Goal: Transaction & Acquisition: Purchase product/service

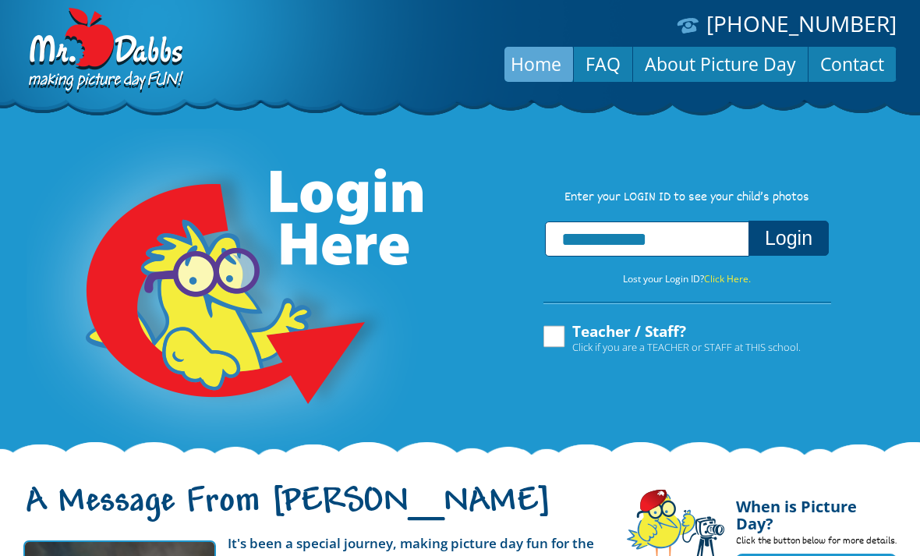
type input "**********"
click at [810, 232] on button "Login" at bounding box center [788, 238] width 80 height 35
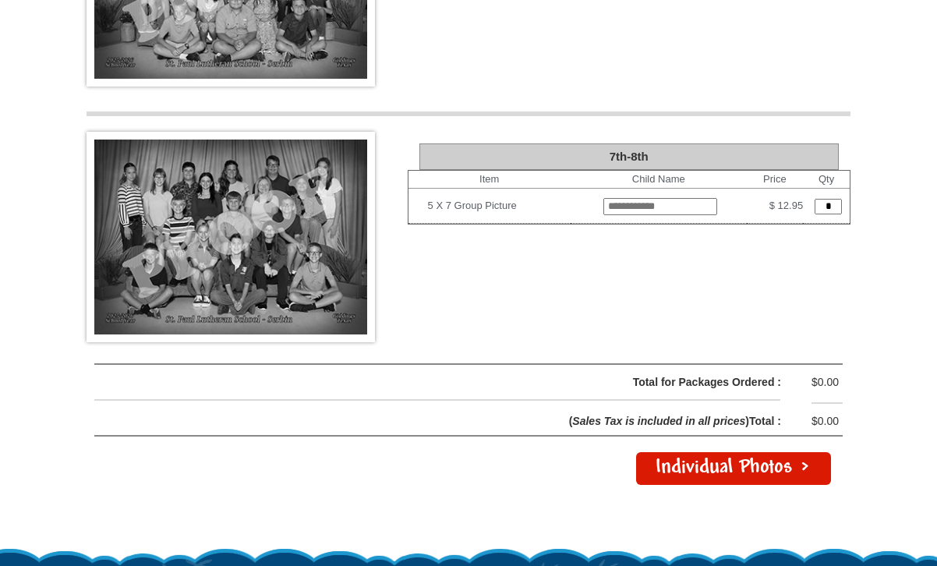
scroll to position [3217, 0]
click at [828, 199] on input "*" at bounding box center [828, 207] width 27 height 16
type input "*"
click at [672, 190] on input "text" at bounding box center [660, 198] width 112 height 16
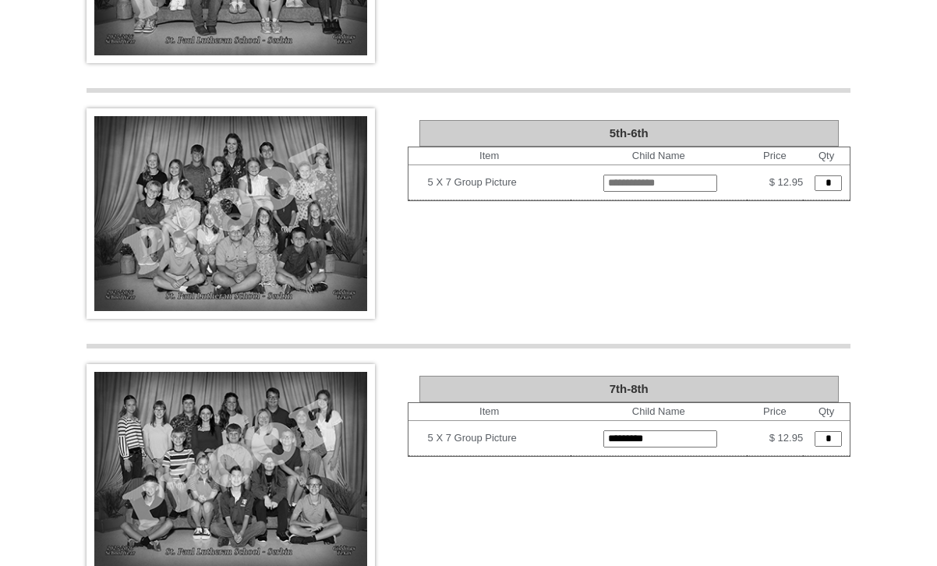
scroll to position [2980, 0]
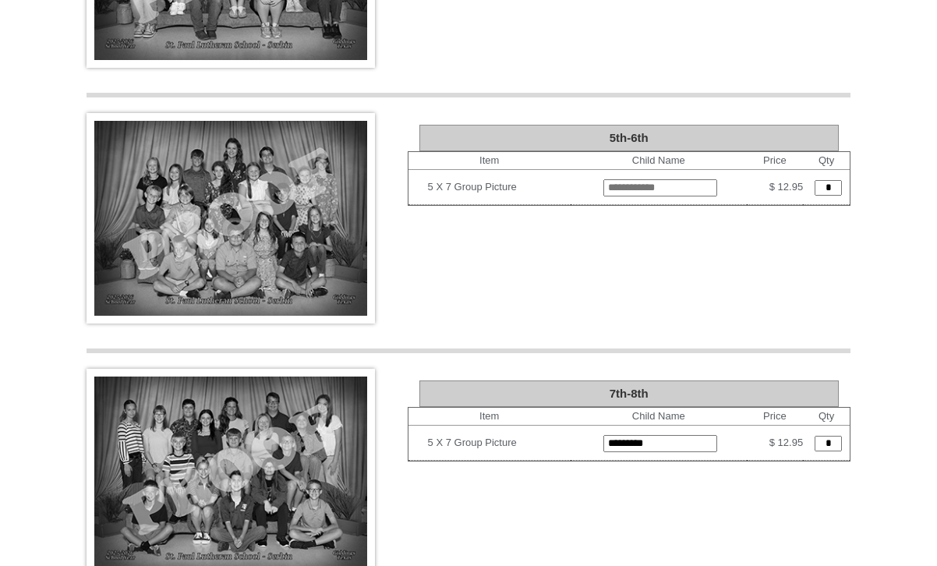
type input "*********"
click at [674, 179] on input "text" at bounding box center [660, 187] width 114 height 17
type input "*"
type input "**********"
click at [830, 180] on input "*" at bounding box center [828, 188] width 27 height 16
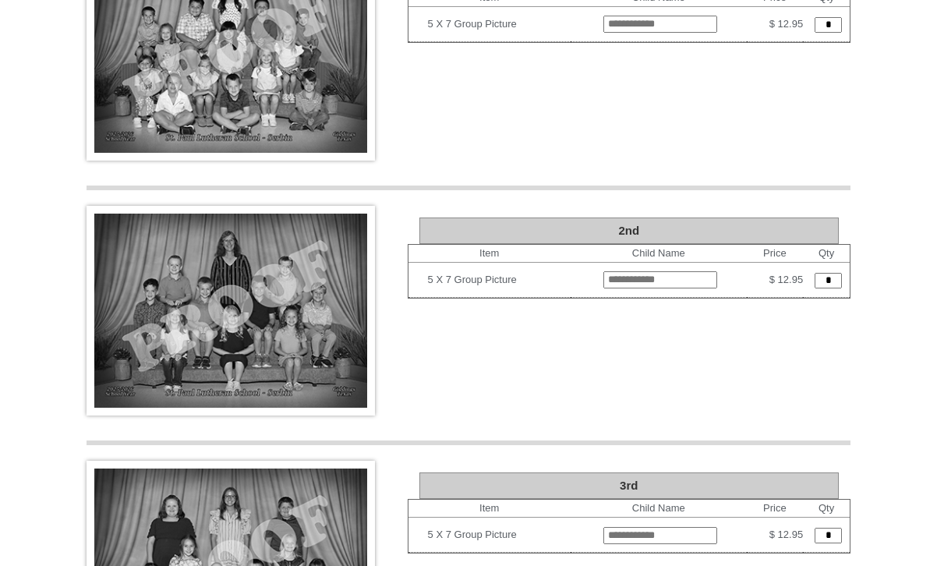
scroll to position [2117, 0]
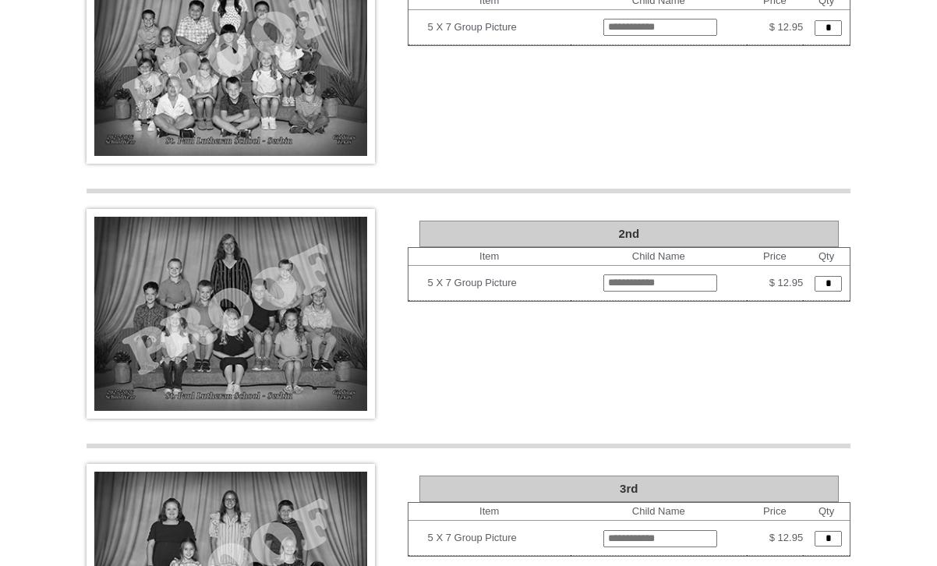
type input "*"
click at [679, 274] on input "text" at bounding box center [660, 282] width 114 height 17
type input "**********"
click at [826, 276] on input "*" at bounding box center [828, 284] width 27 height 16
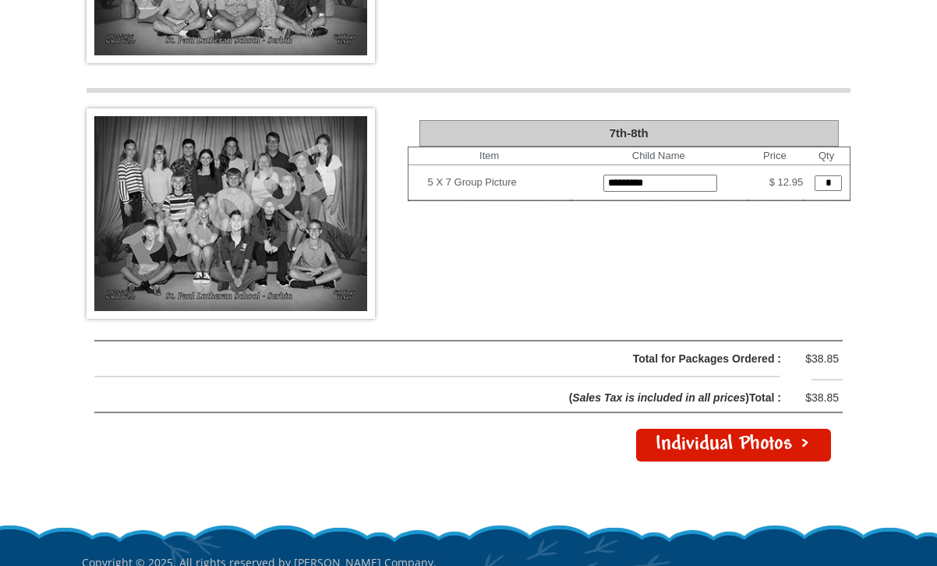
scroll to position [3239, 0]
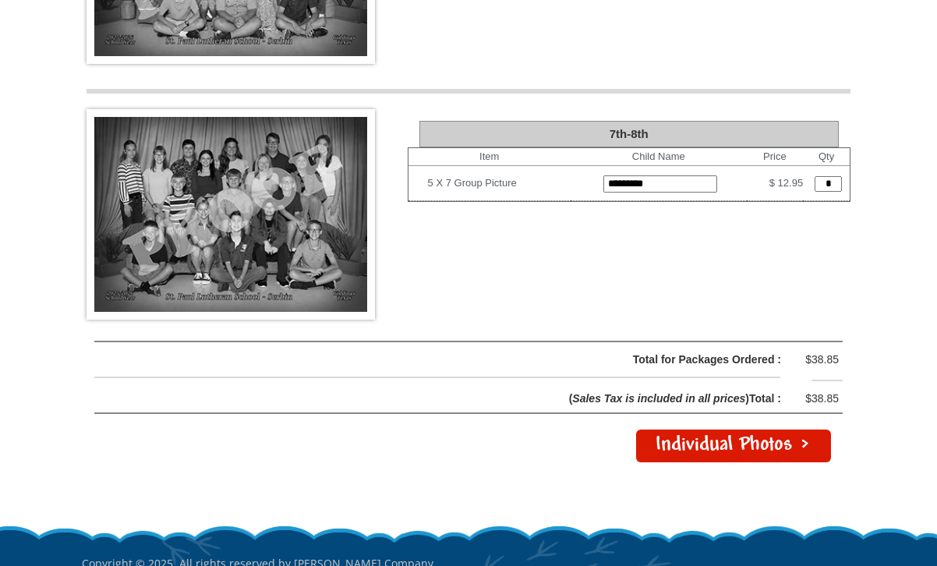
type input "*"
click at [769, 430] on link "Individual Photos >" at bounding box center [733, 446] width 195 height 33
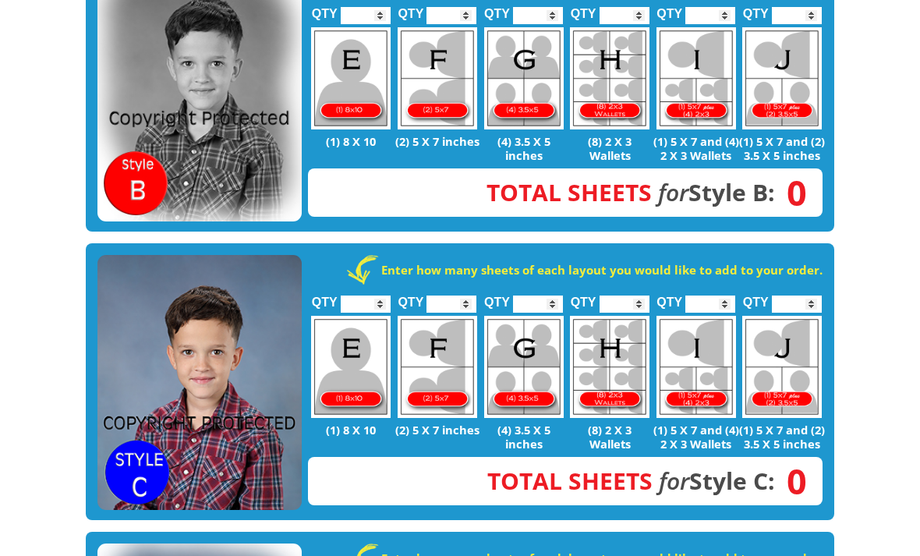
scroll to position [751, 0]
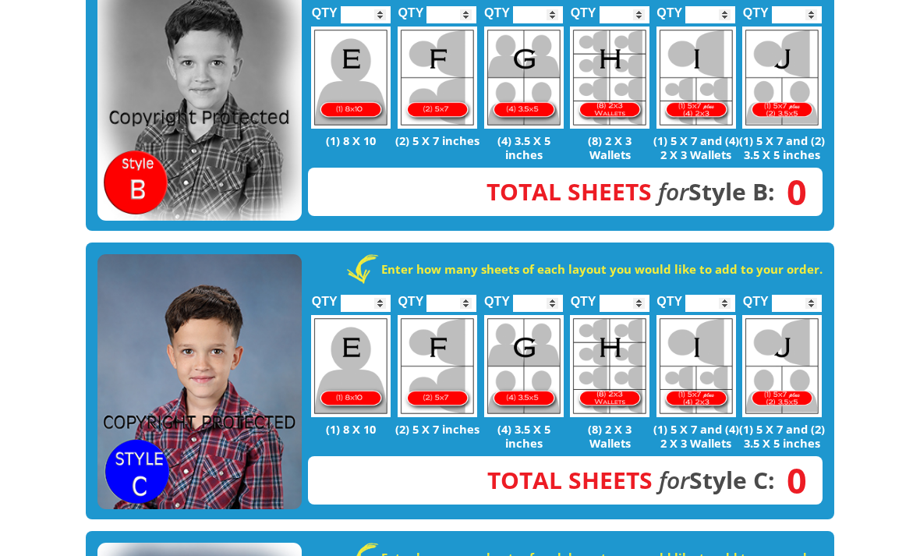
click at [798, 295] on input "*" at bounding box center [797, 303] width 50 height 17
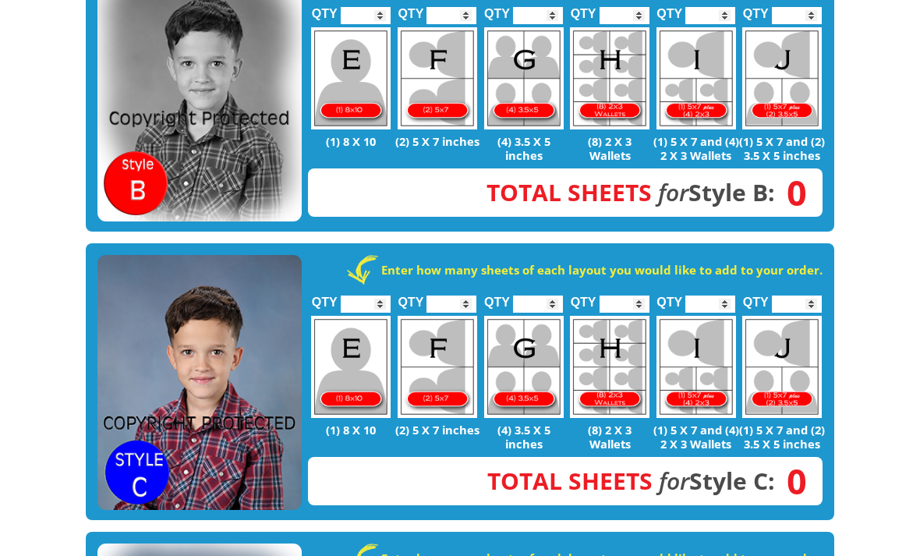
type input "*"
click at [642, 295] on input "*" at bounding box center [625, 303] width 50 height 17
type input "*"
click at [719, 295] on input "*" at bounding box center [710, 303] width 50 height 17
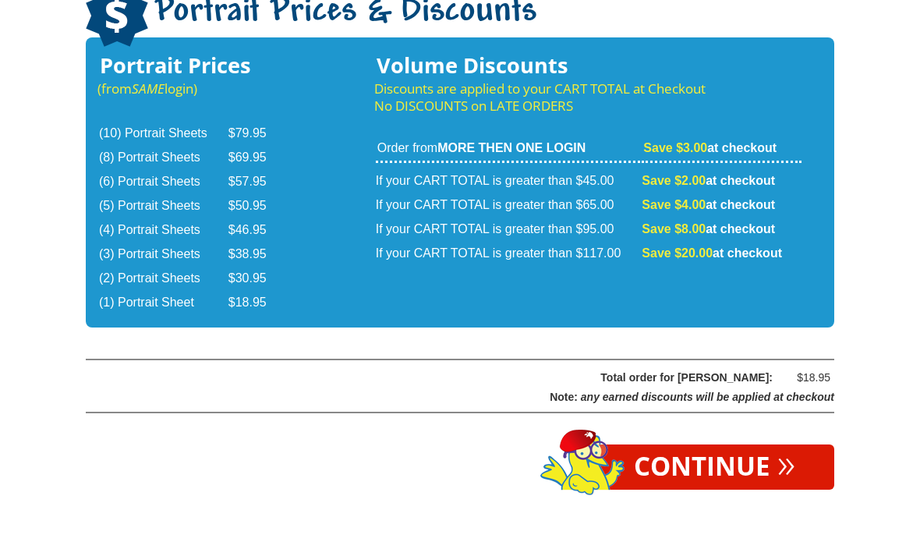
scroll to position [2579, 0]
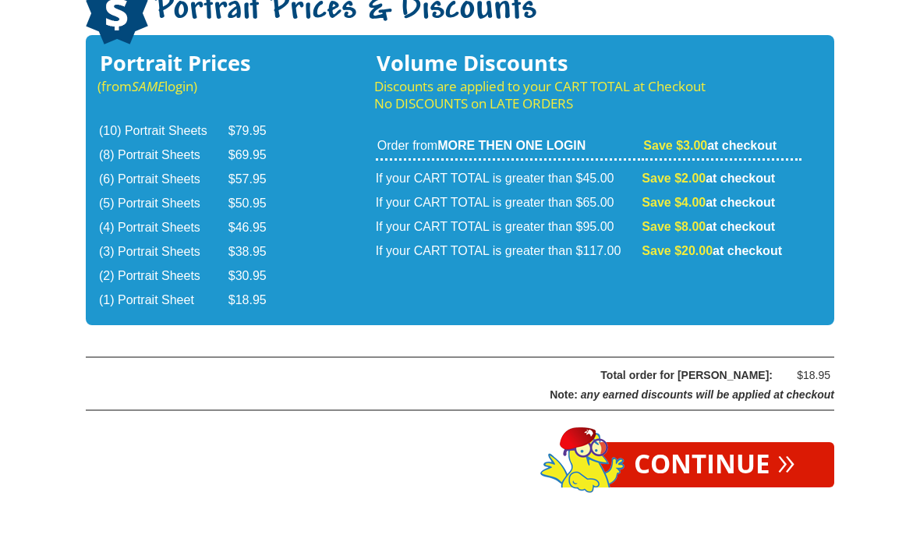
type input "*"
click at [739, 496] on link "Continue »" at bounding box center [714, 518] width 239 height 45
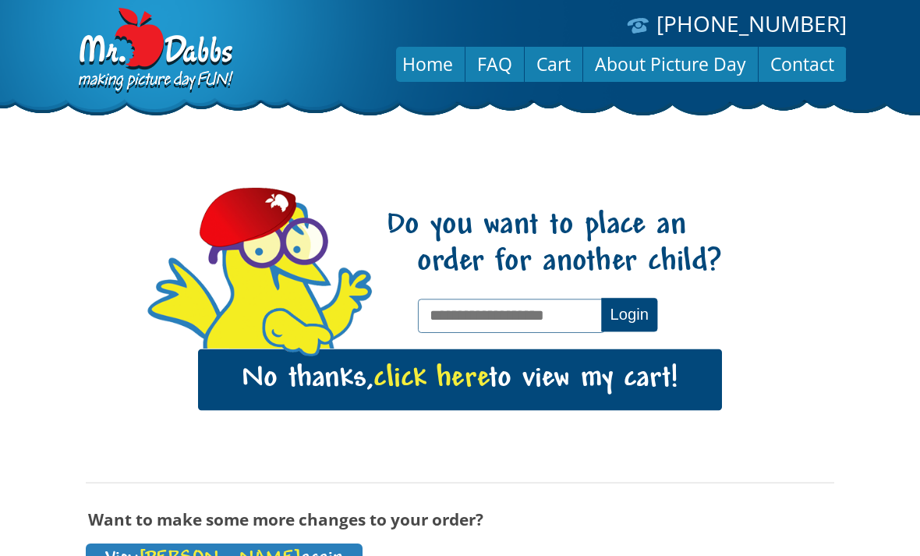
click at [543, 308] on input "text" at bounding box center [511, 316] width 186 height 34
type input "**********"
click at [621, 310] on button "Login" at bounding box center [629, 315] width 56 height 34
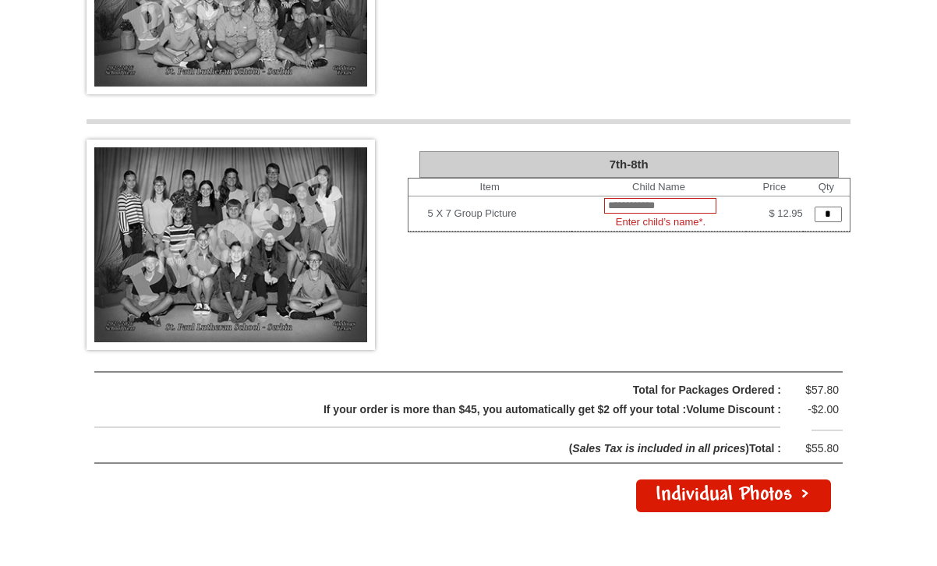
scroll to position [3207, 0]
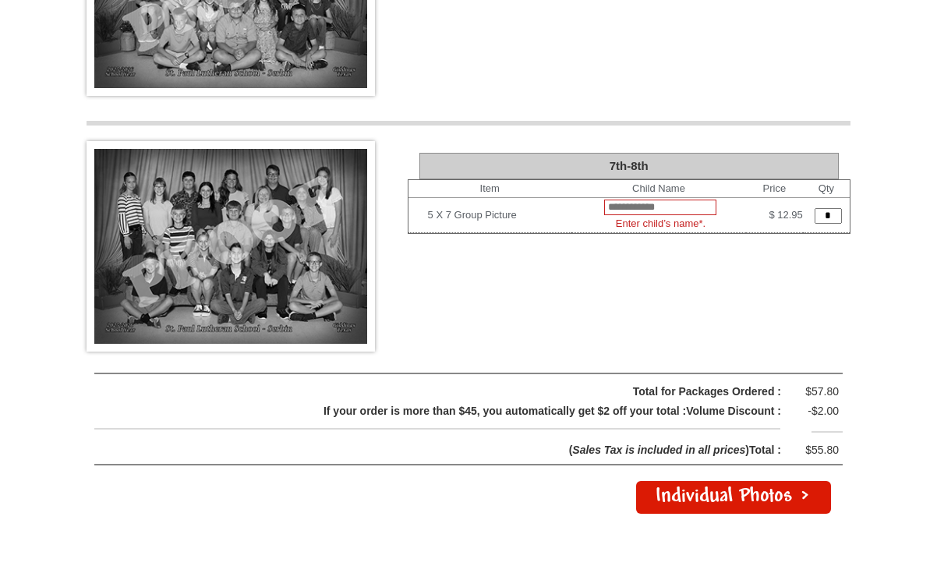
click at [790, 481] on link "Individual Photos >" at bounding box center [733, 497] width 195 height 33
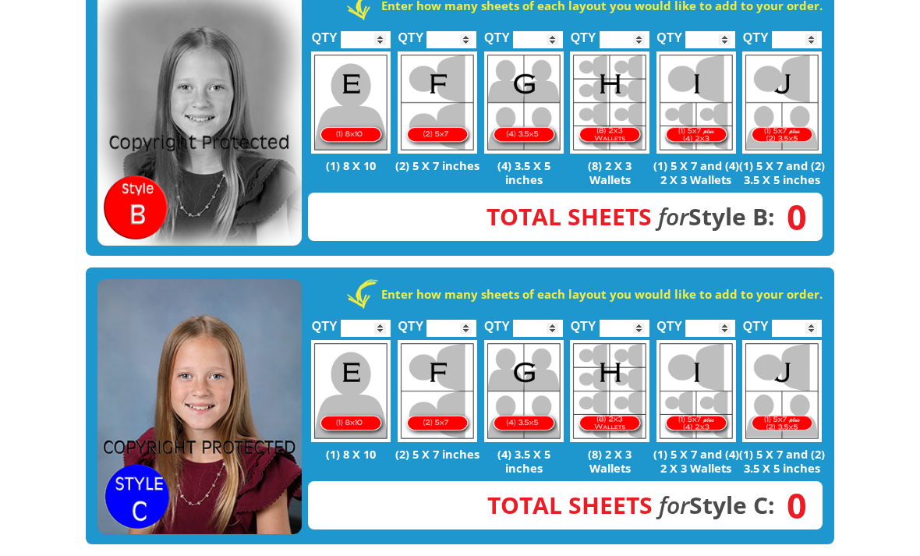
scroll to position [729, 0]
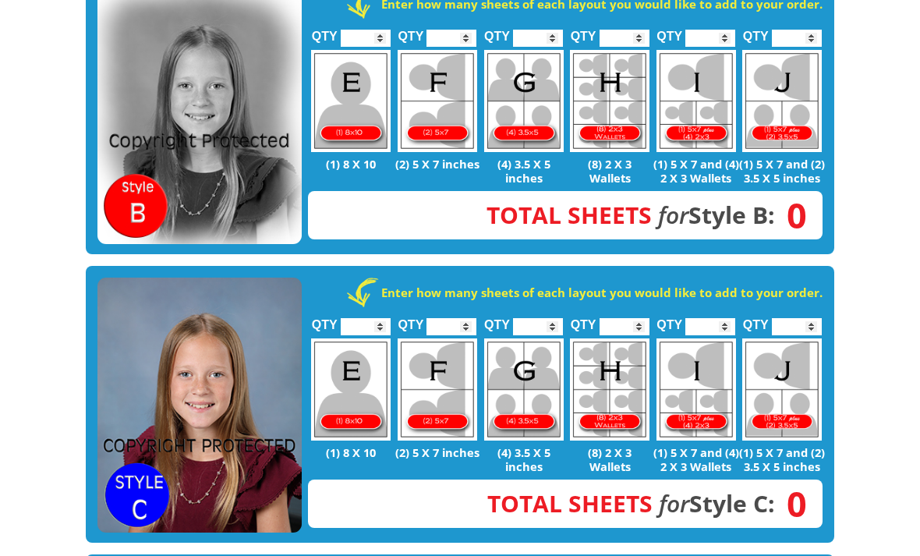
click at [731, 319] on input "*" at bounding box center [710, 327] width 50 height 17
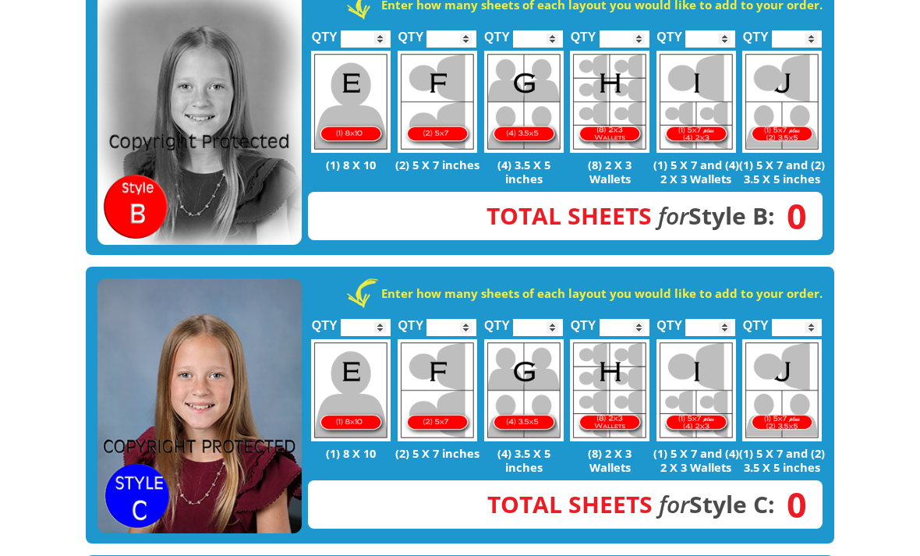
type input "*"
click at [812, 319] on input "*" at bounding box center [797, 327] width 50 height 17
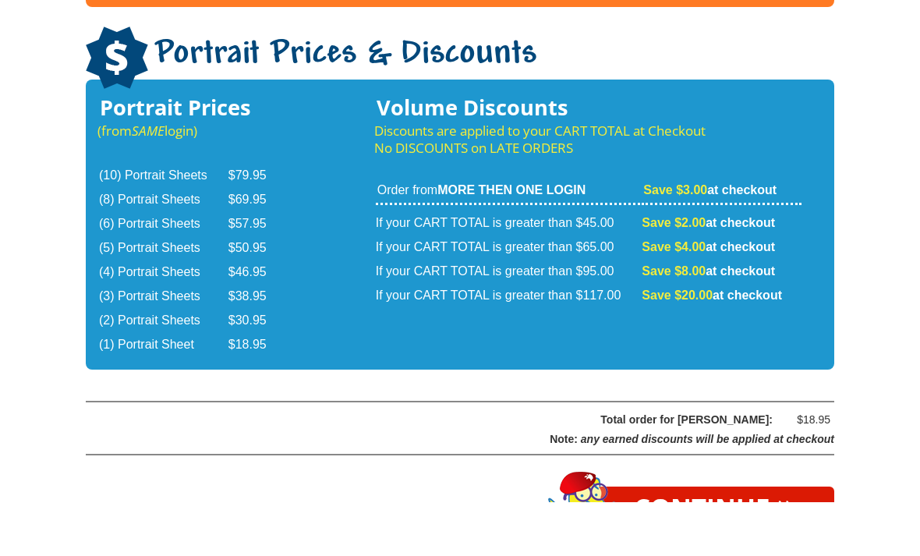
scroll to position [2538, 0]
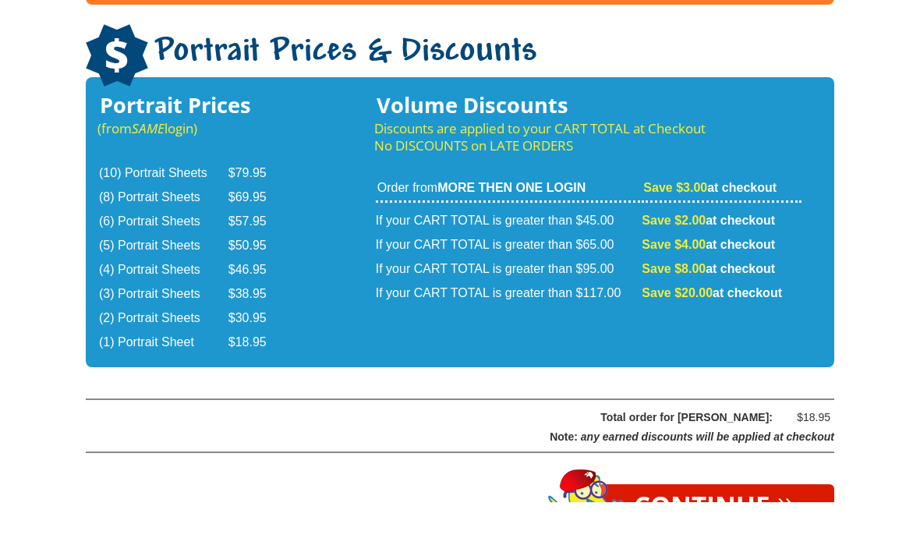
type input "*"
click at [749, 538] on link "Continue »" at bounding box center [714, 560] width 239 height 45
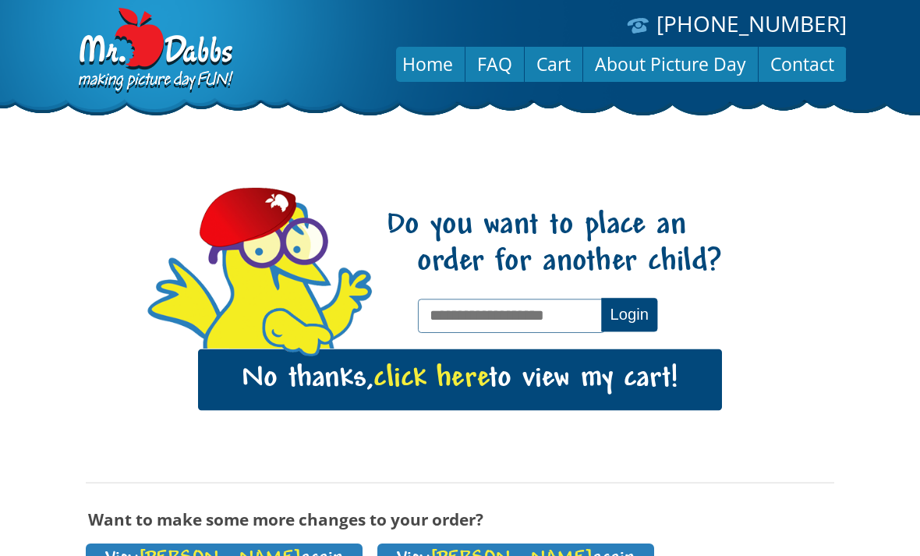
click at [540, 314] on input "text" at bounding box center [511, 316] width 186 height 34
type input "**********"
click at [624, 308] on button "Login" at bounding box center [629, 315] width 56 height 34
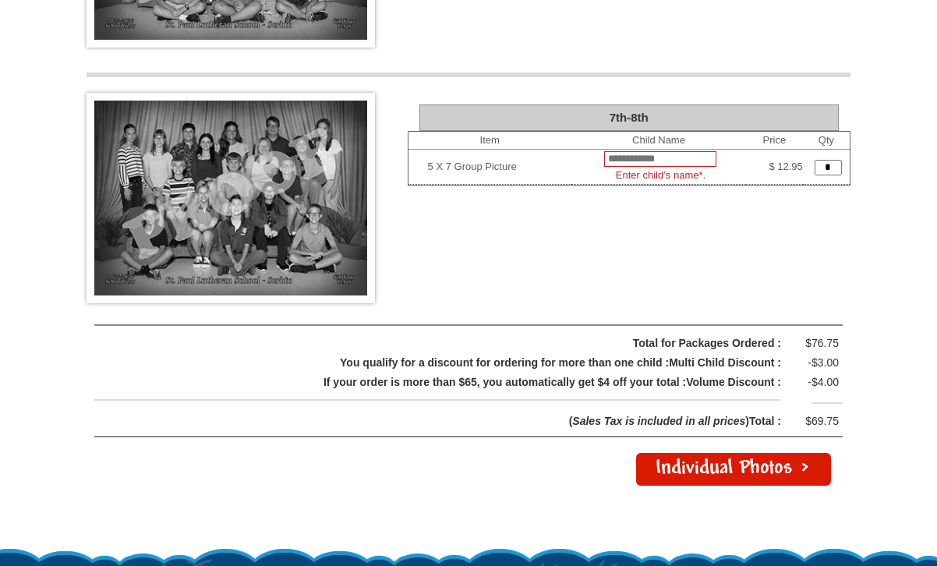
scroll to position [3256, 0]
click at [726, 453] on link "Individual Photos >" at bounding box center [733, 469] width 195 height 33
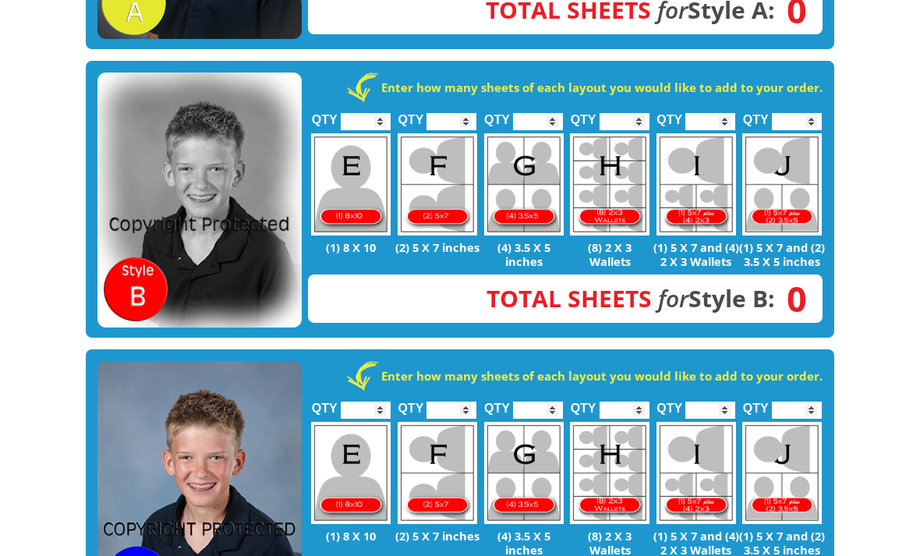
scroll to position [672, 0]
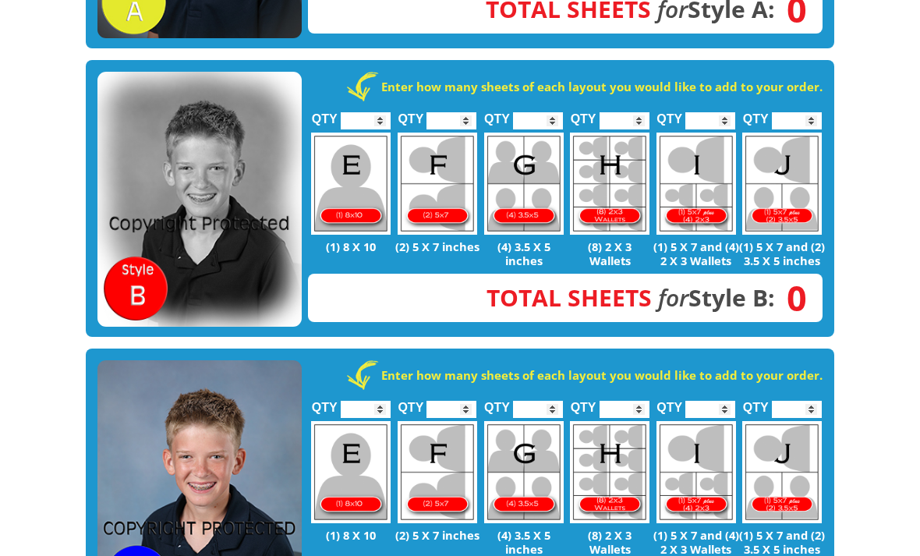
click at [723, 402] on input "*" at bounding box center [710, 410] width 50 height 17
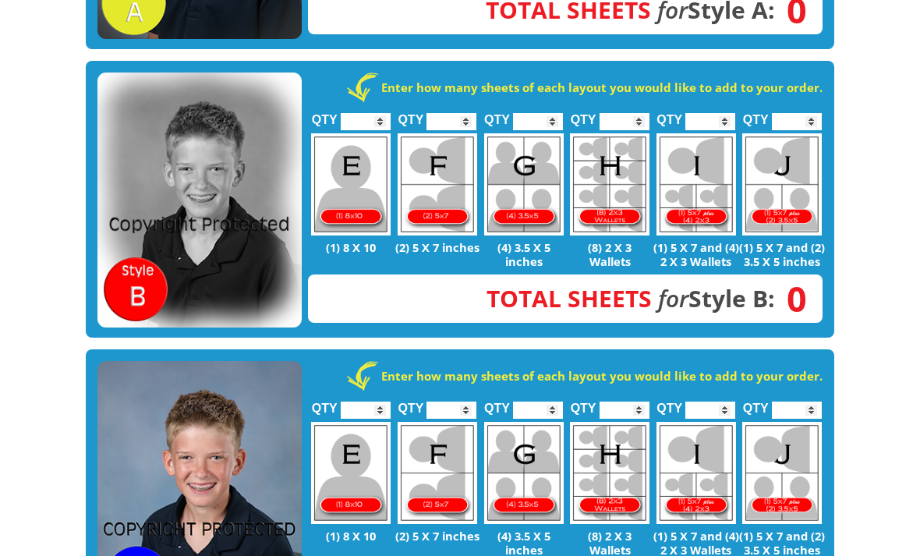
type input "*"
click at [815, 402] on input "*" at bounding box center [797, 410] width 50 height 17
type input "*"
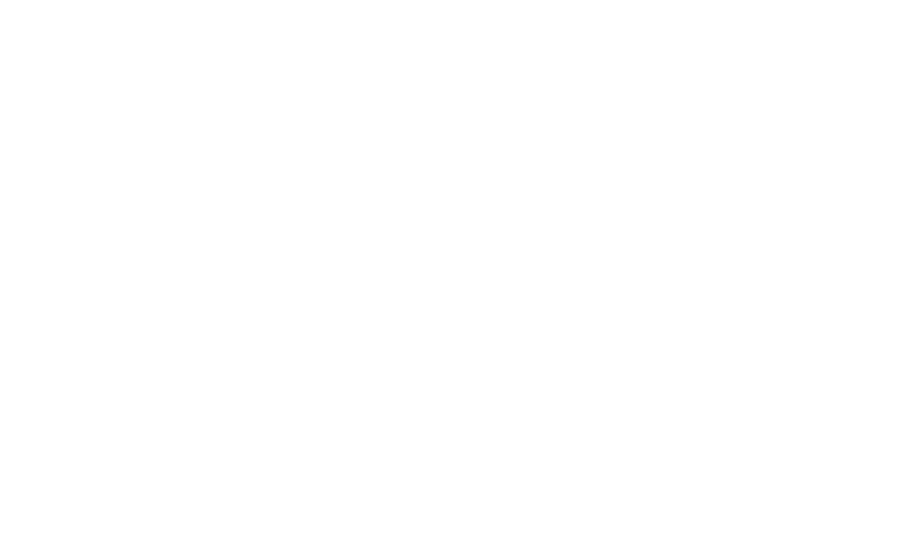
scroll to position [2649, 0]
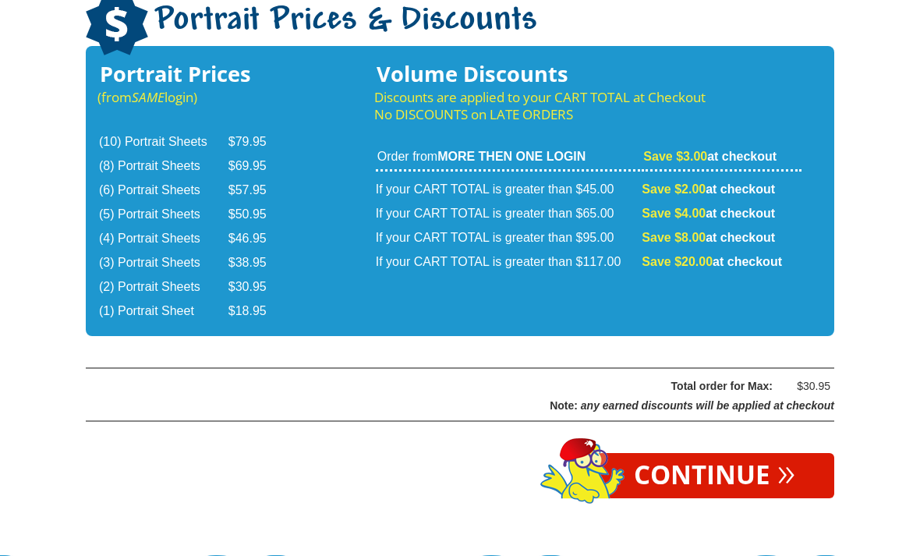
click at [741, 453] on link "Continue »" at bounding box center [714, 475] width 239 height 45
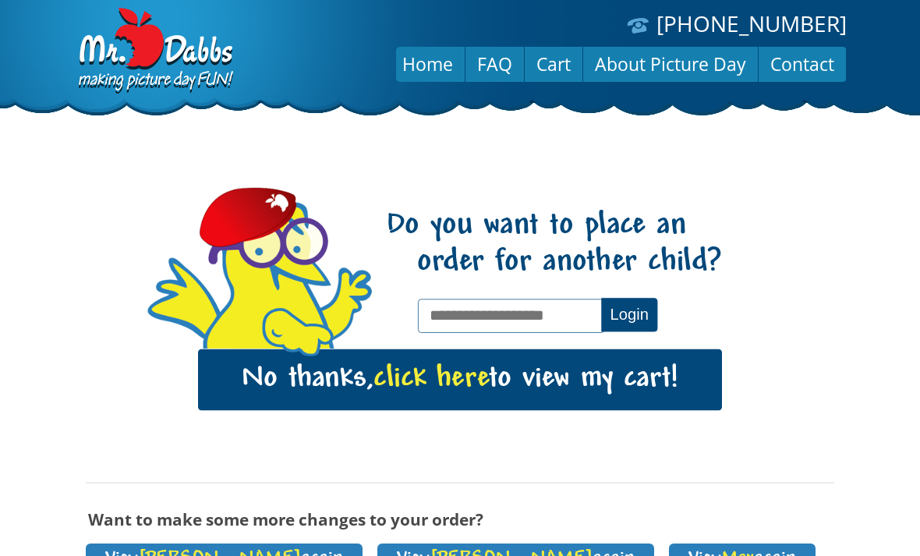
click at [544, 304] on input "text" at bounding box center [511, 316] width 186 height 34
type input "**********"
click at [621, 321] on button "Login" at bounding box center [629, 315] width 56 height 34
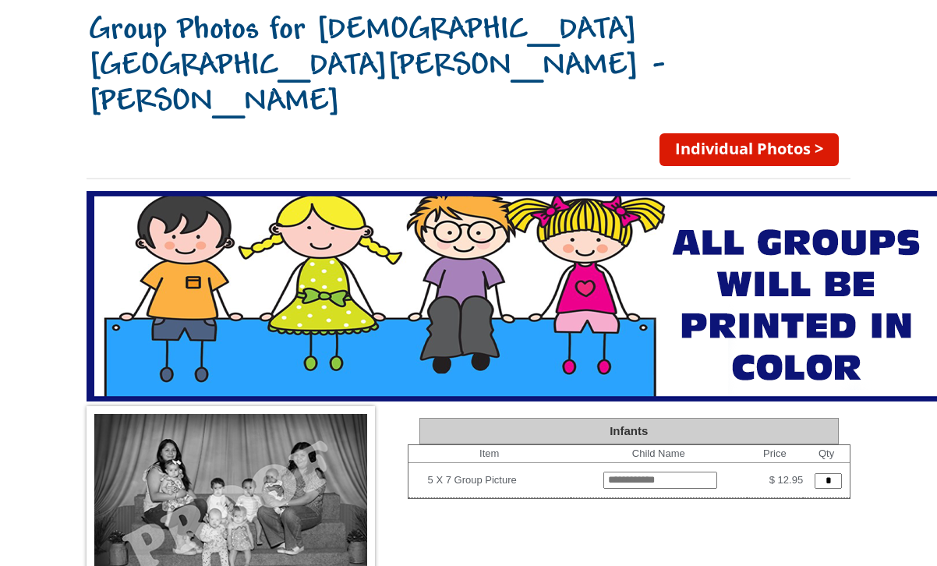
scroll to position [130, 0]
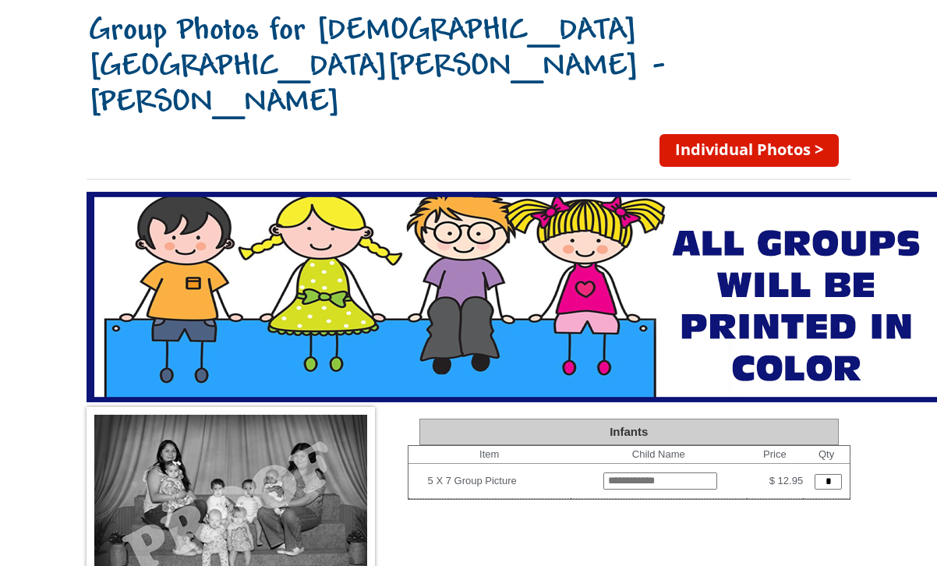
click at [770, 134] on link "Individual Photos >" at bounding box center [749, 150] width 179 height 33
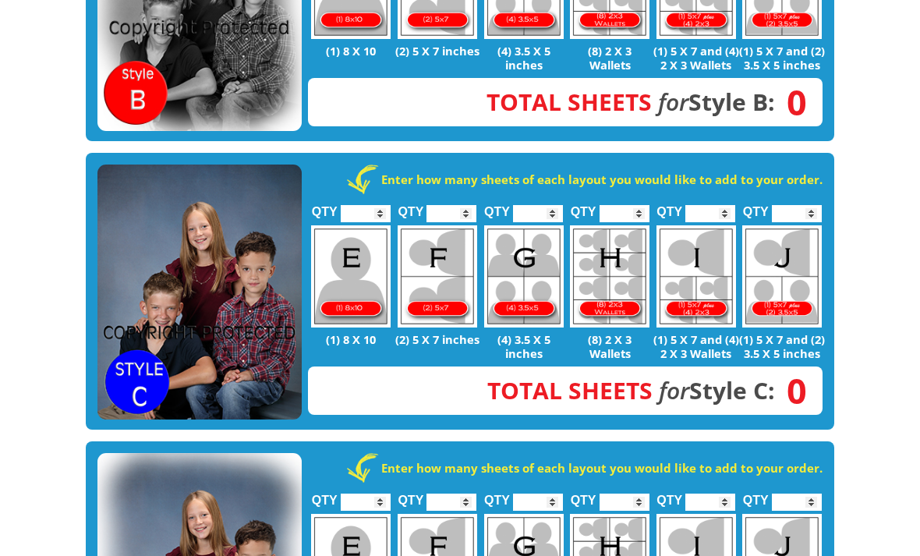
scroll to position [926, 0]
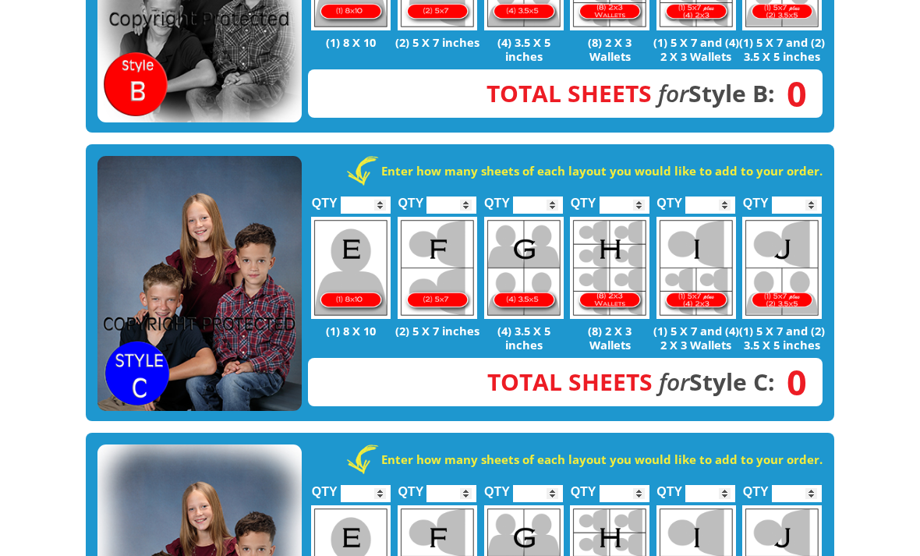
click at [365, 197] on input "*" at bounding box center [366, 205] width 50 height 17
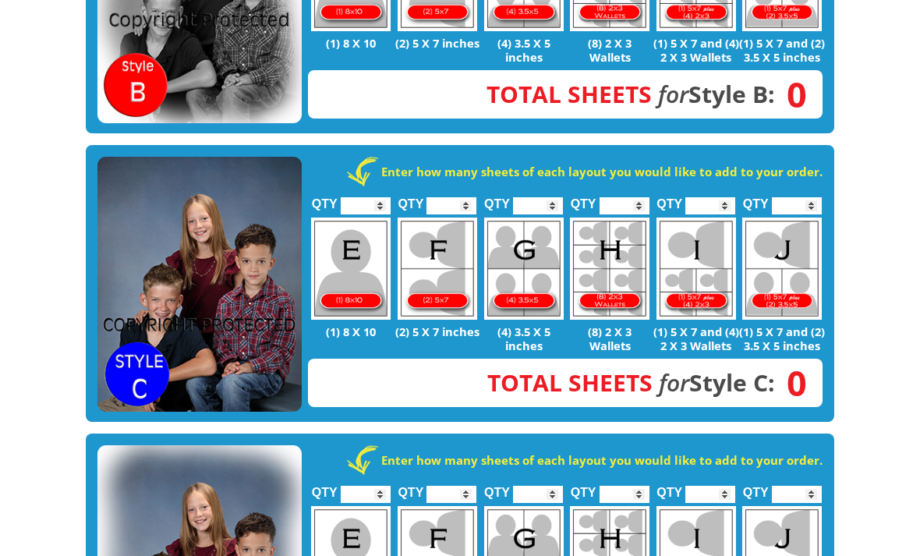
click at [530, 197] on input "*" at bounding box center [538, 205] width 50 height 17
click at [541, 197] on input "*" at bounding box center [538, 205] width 50 height 17
click at [458, 197] on input "*" at bounding box center [451, 205] width 50 height 17
type input "*"
click at [545, 197] on input "*" at bounding box center [538, 205] width 50 height 17
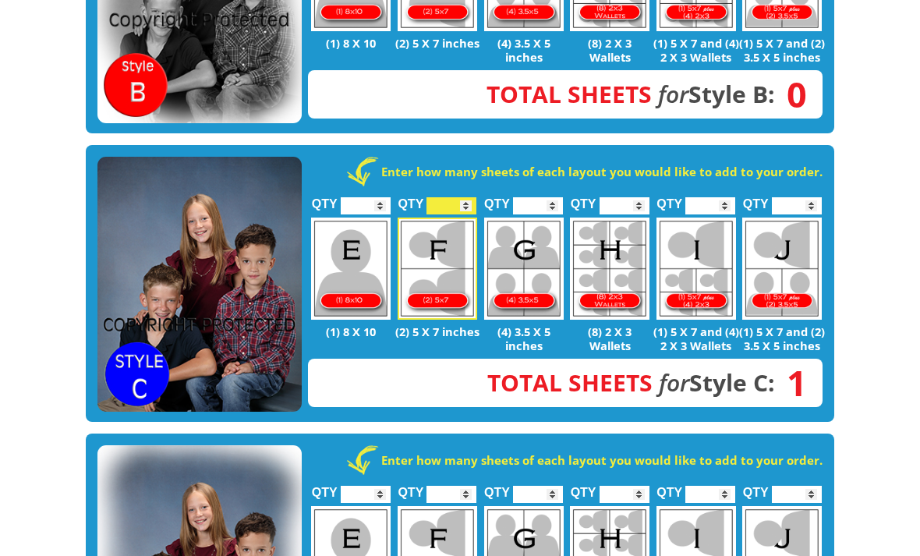
type input "*"
click at [729, 197] on input "*" at bounding box center [710, 205] width 50 height 17
type input "*"
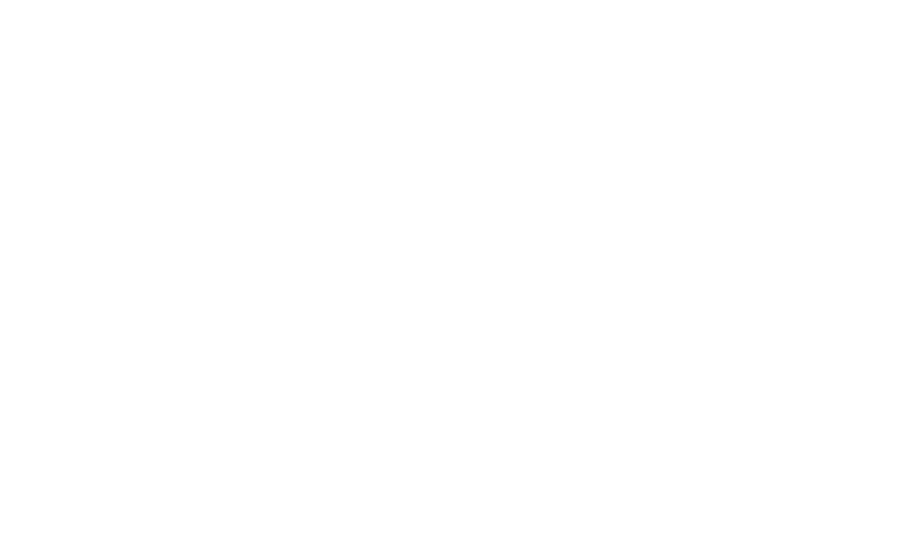
scroll to position [2669, 0]
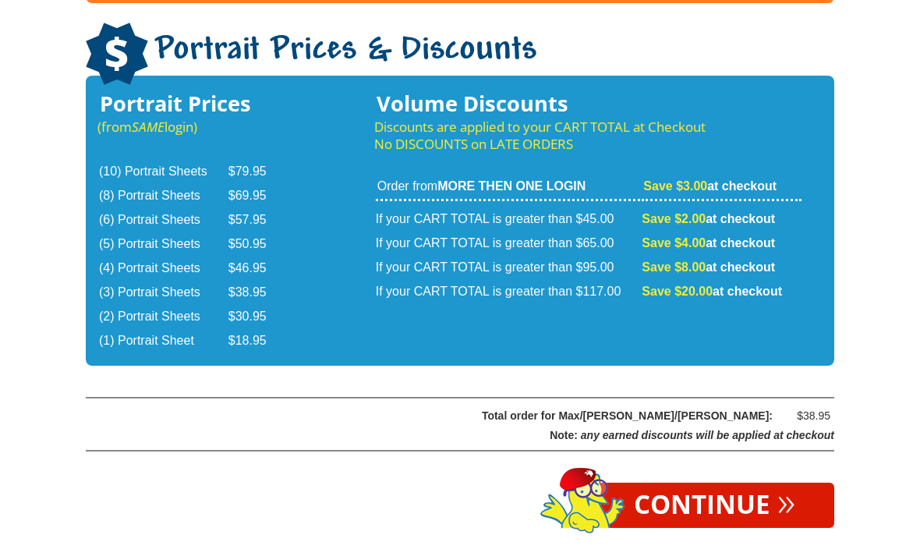
click at [766, 483] on link "Continue »" at bounding box center [714, 505] width 239 height 45
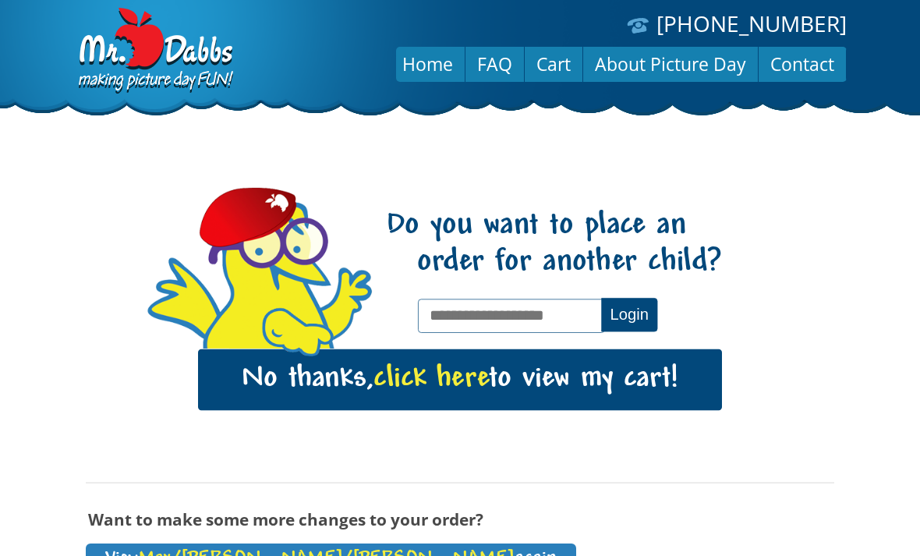
click at [444, 316] on input "text" at bounding box center [511, 316] width 186 height 34
type input "**********"
click at [622, 312] on button "Login" at bounding box center [629, 315] width 56 height 34
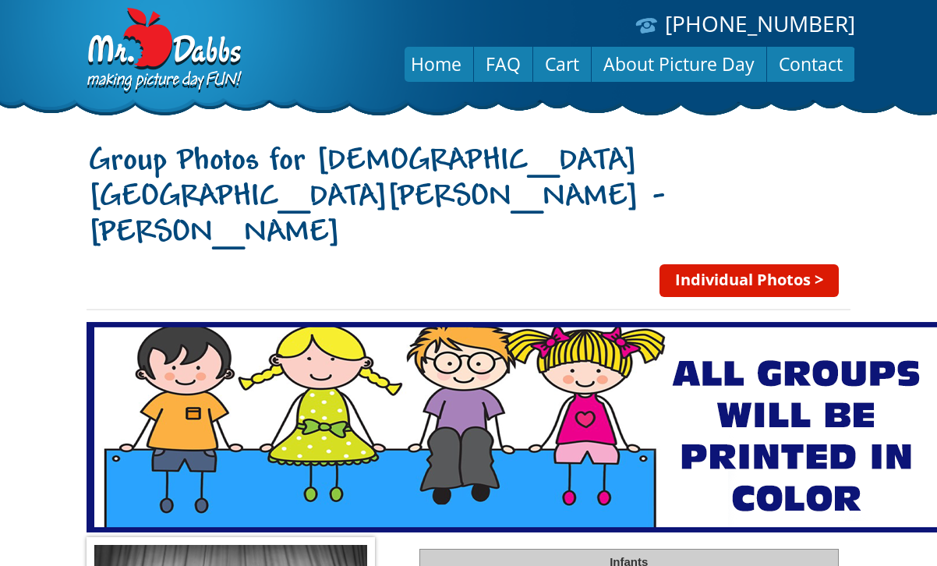
scroll to position [2, 0]
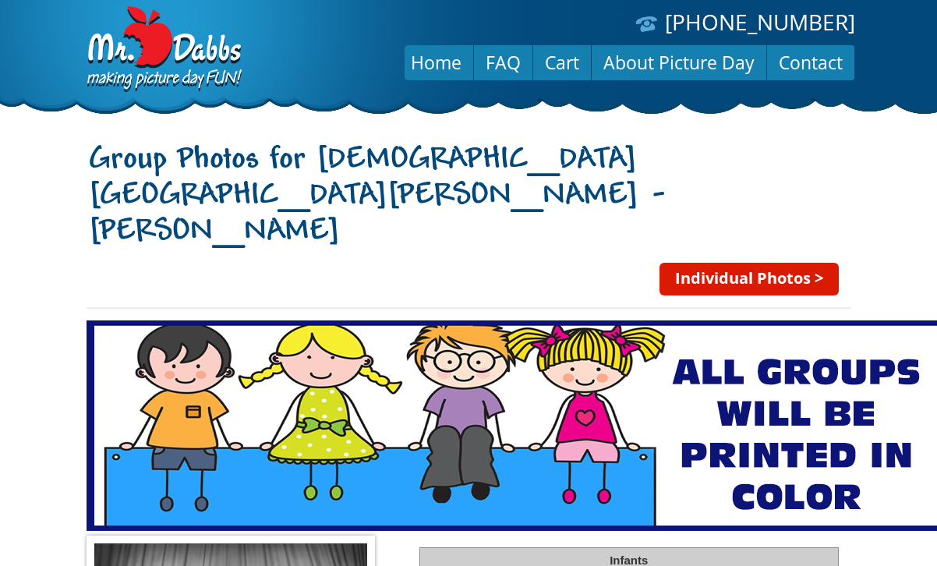
click at [807, 263] on link "Individual Photos >" at bounding box center [749, 279] width 179 height 33
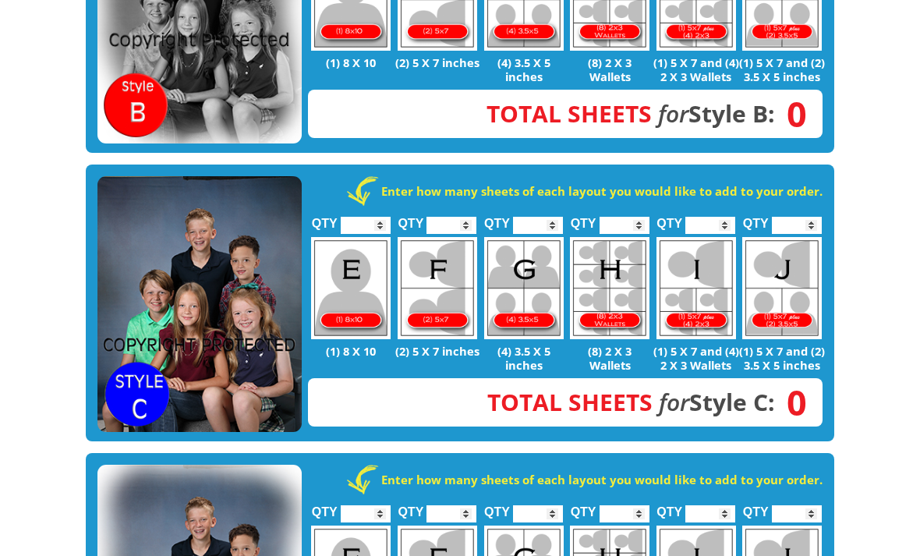
scroll to position [901, 0]
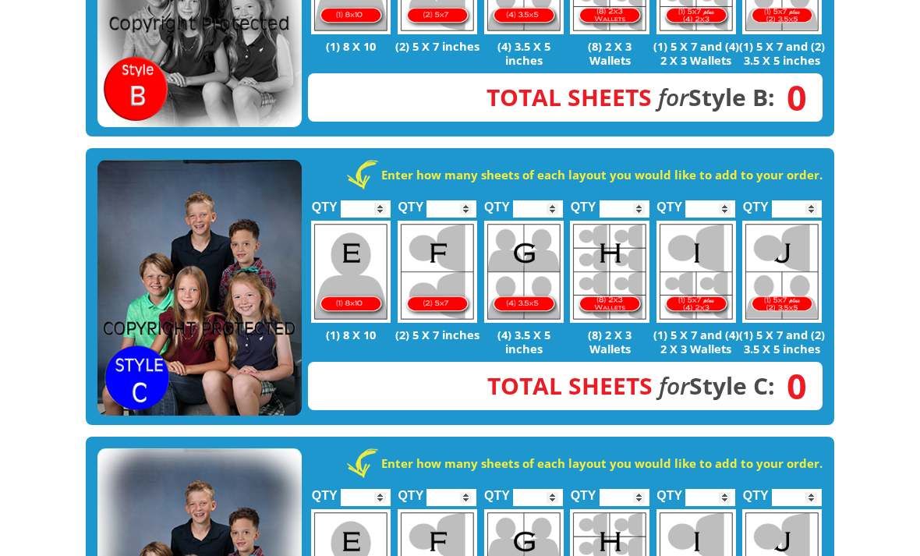
click at [550, 201] on input "*" at bounding box center [538, 209] width 50 height 17
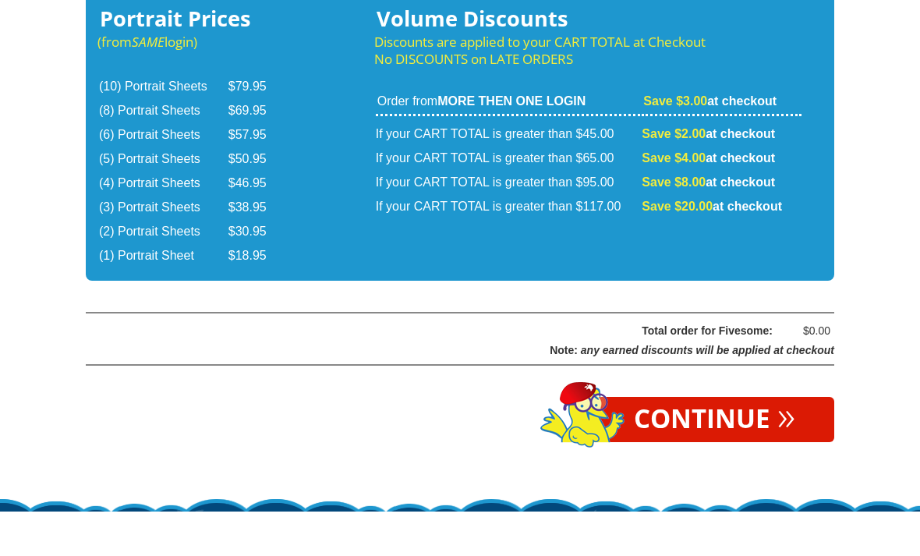
scroll to position [2775, 0]
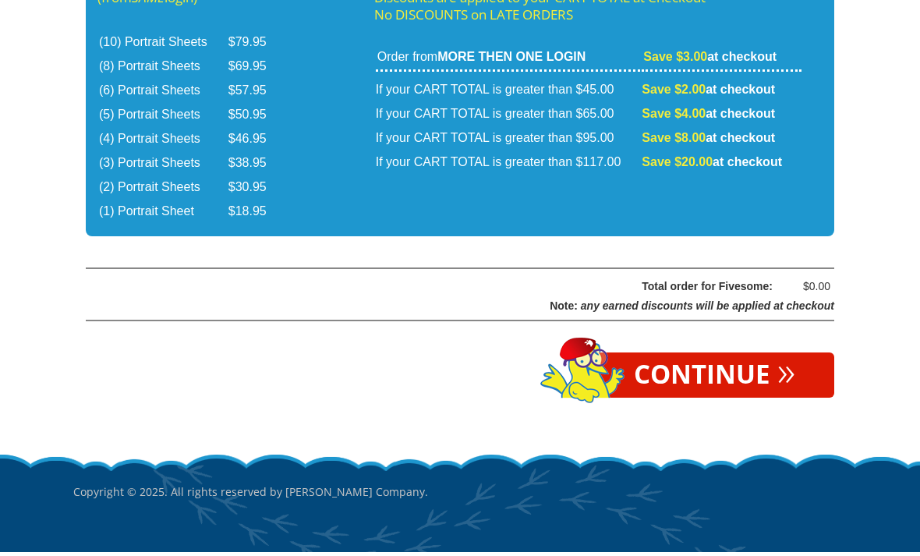
click at [762, 356] on link "Continue »" at bounding box center [714, 378] width 239 height 45
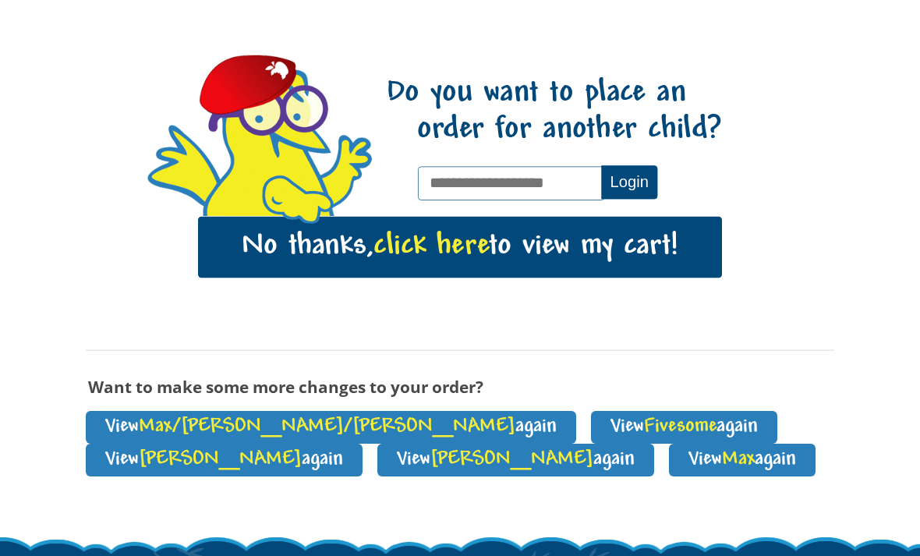
scroll to position [210, 0]
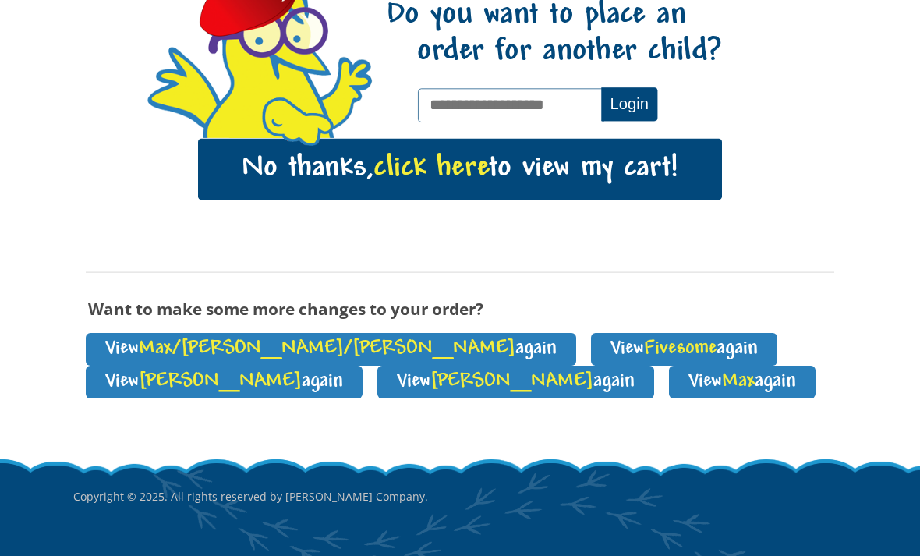
click at [413, 166] on span "click here" at bounding box center [430, 169] width 115 height 32
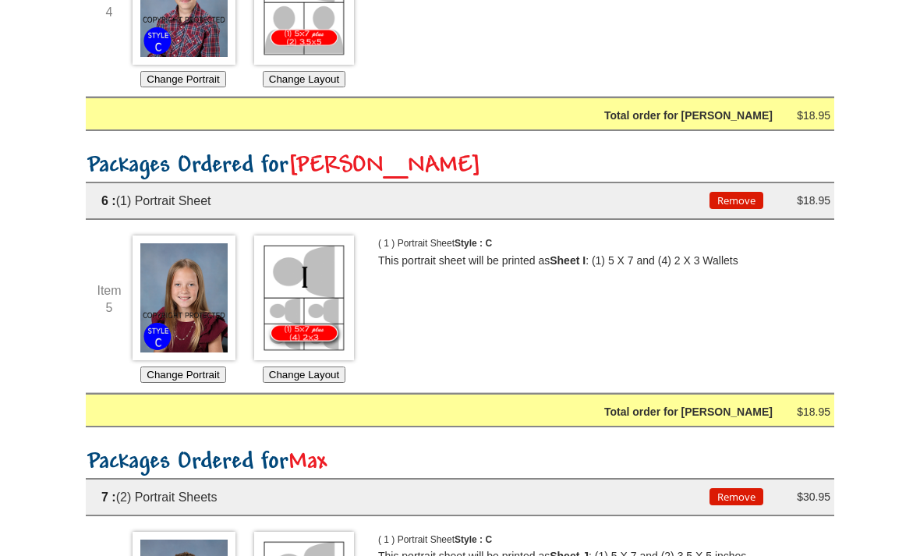
scroll to position [1309, 0]
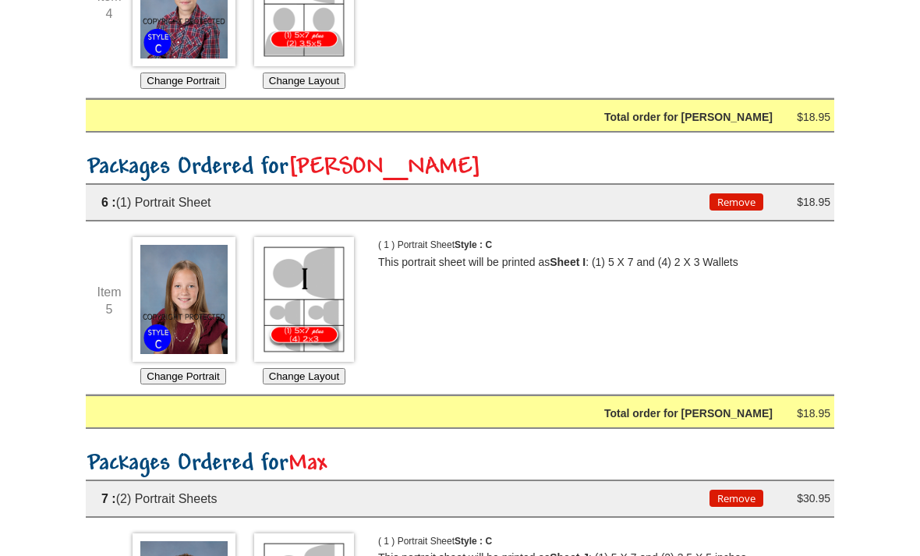
click at [295, 263] on img at bounding box center [304, 299] width 100 height 125
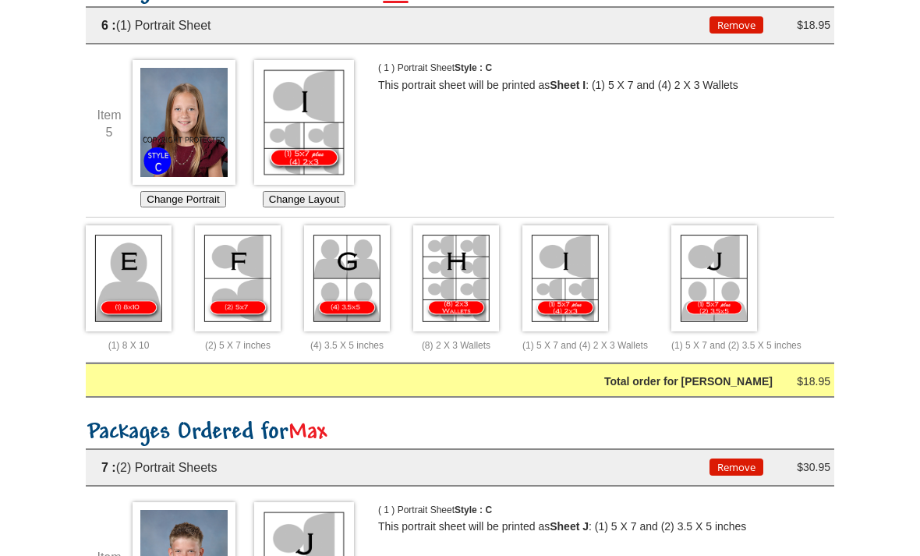
scroll to position [1480, 0]
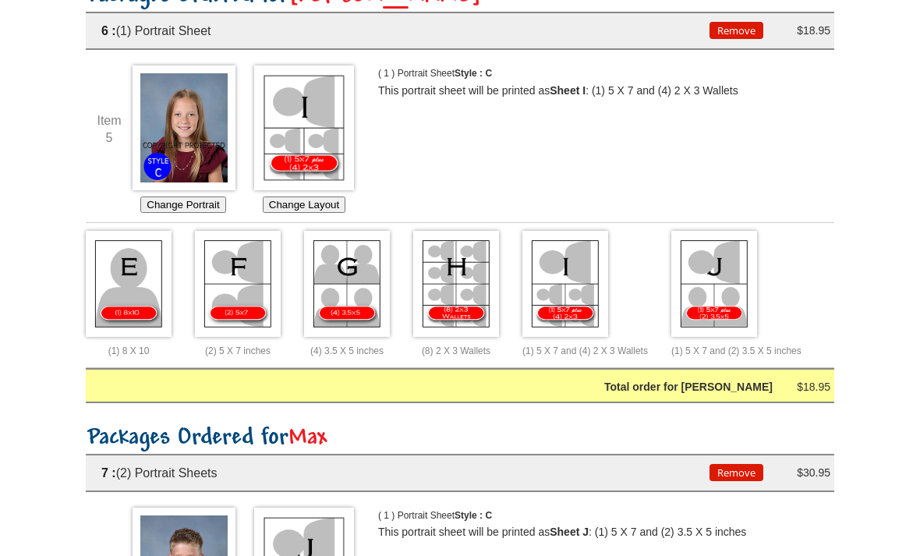
click at [726, 254] on img at bounding box center [714, 285] width 86 height 107
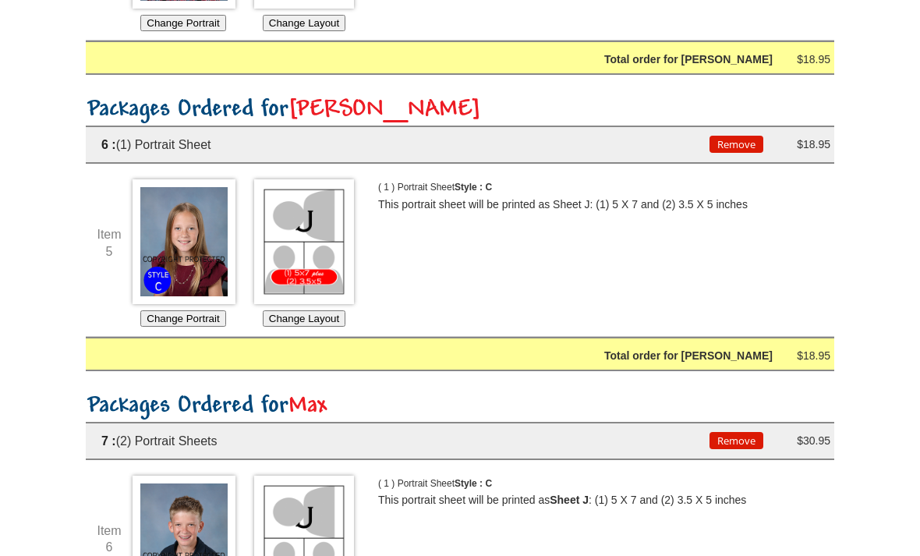
scroll to position [1361, 0]
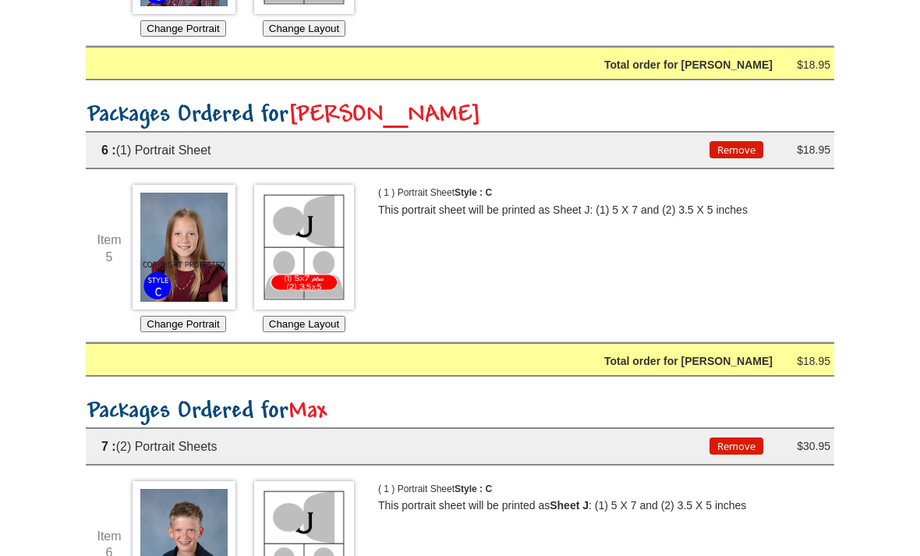
click at [334, 103] on span "Jolee" at bounding box center [384, 115] width 193 height 25
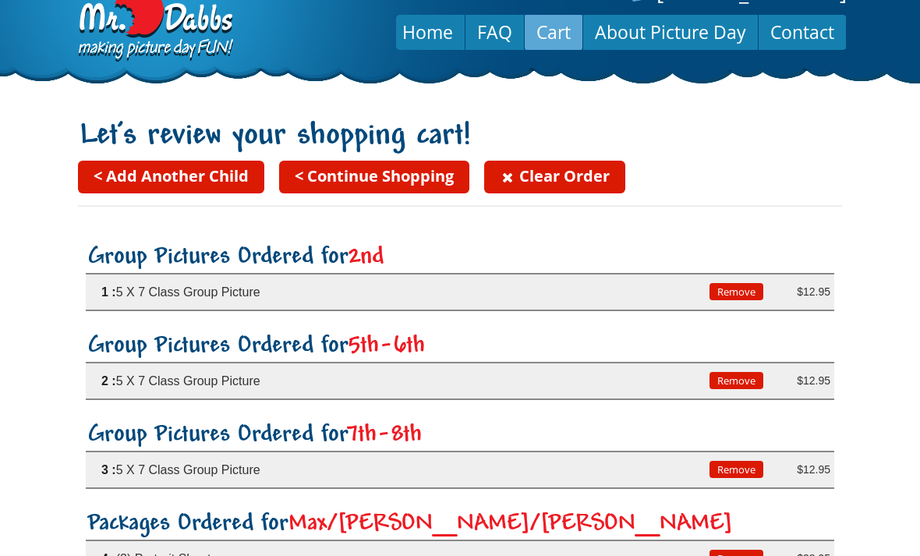
scroll to position [28, 0]
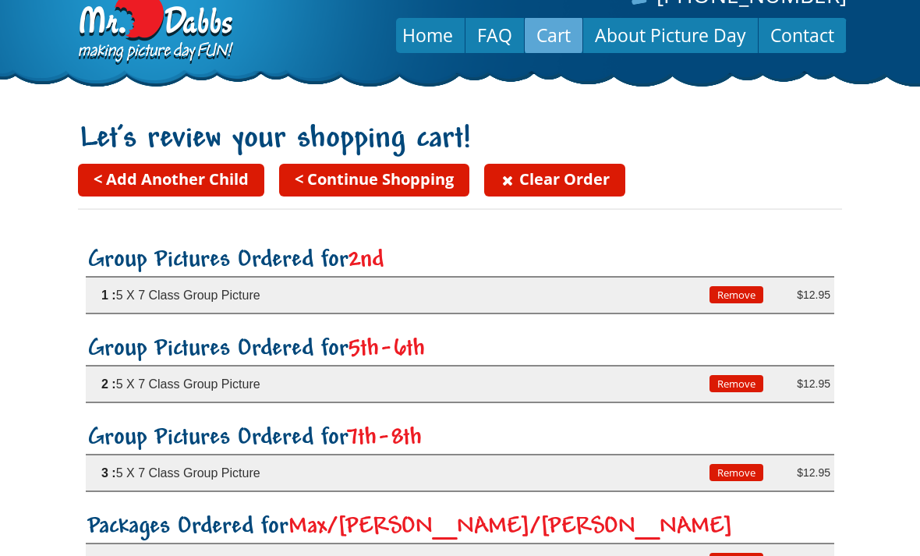
click at [356, 182] on link "< Continue Shopping" at bounding box center [374, 181] width 190 height 33
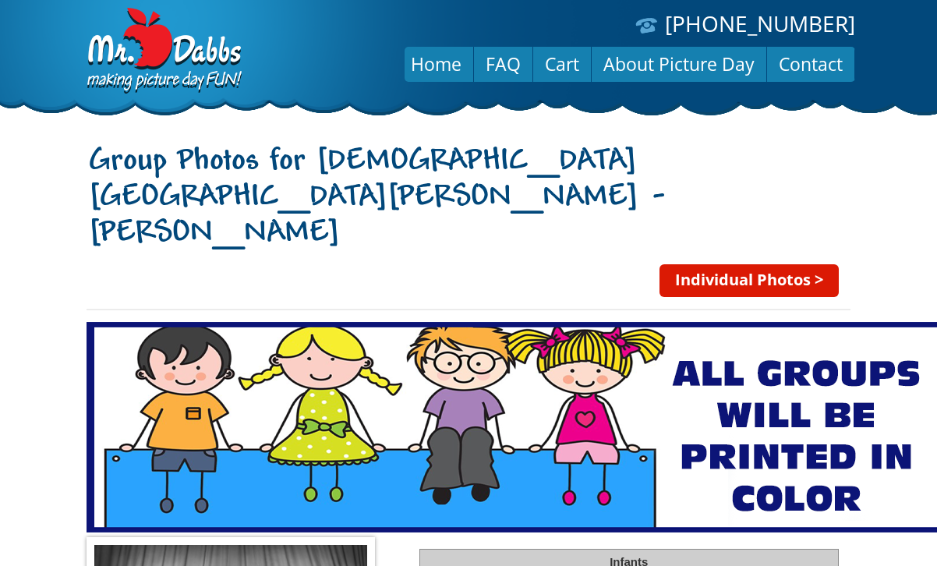
click at [140, 331] on img at bounding box center [516, 427] width 859 height 210
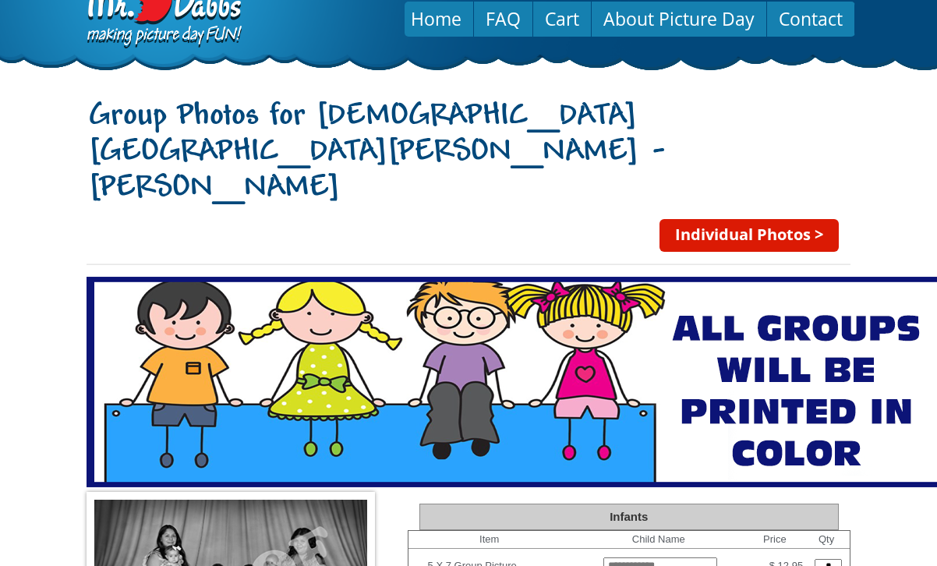
scroll to position [46, 0]
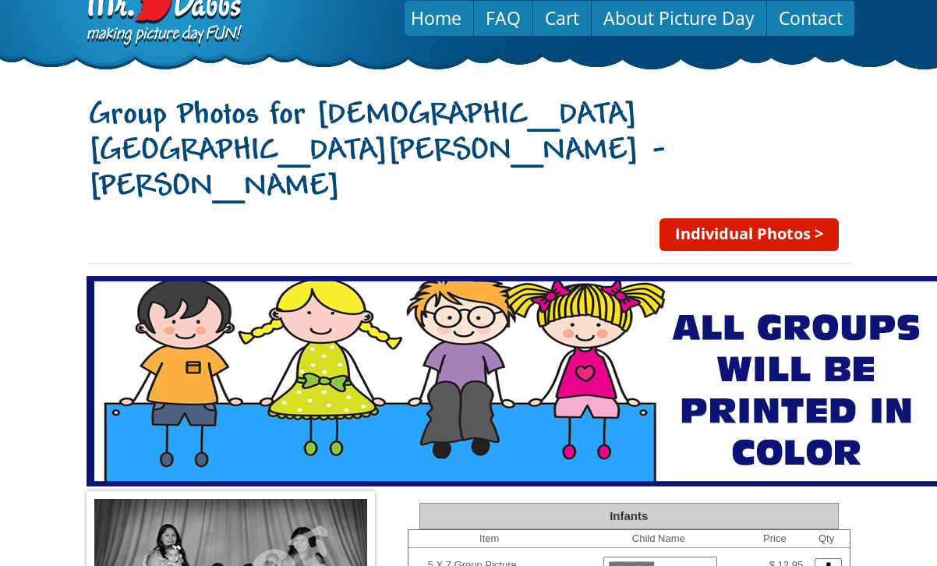
click at [777, 218] on link "Individual Photos >" at bounding box center [749, 234] width 179 height 33
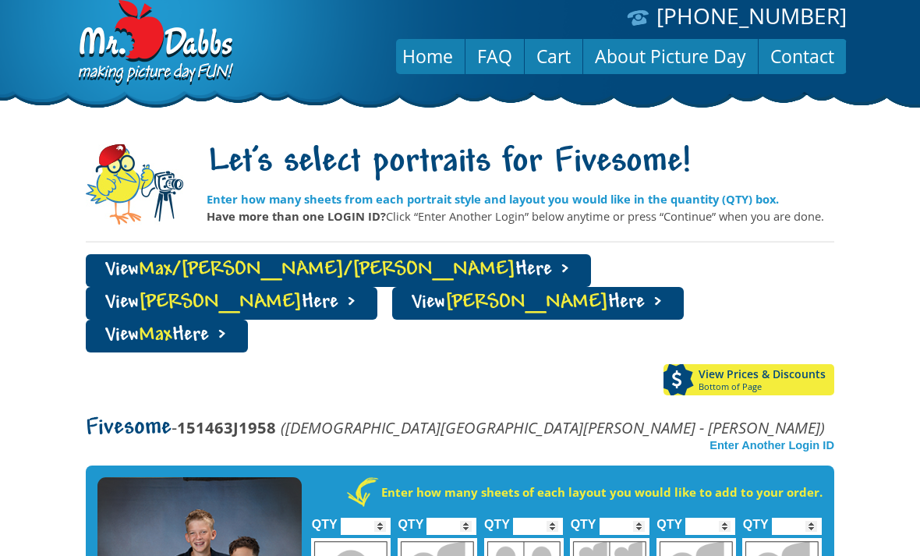
scroll to position [14, 0]
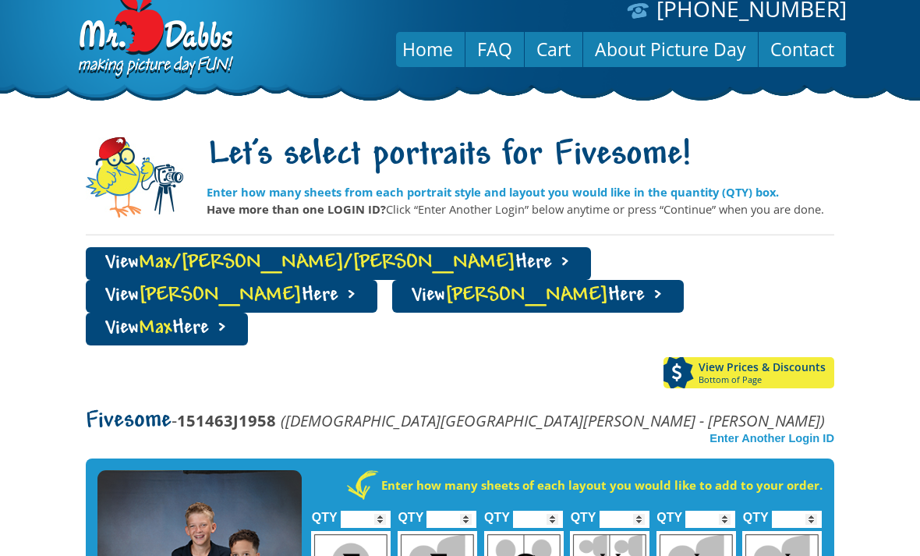
click at [377, 281] on link "View [PERSON_NAME] Here >" at bounding box center [232, 297] width 292 height 33
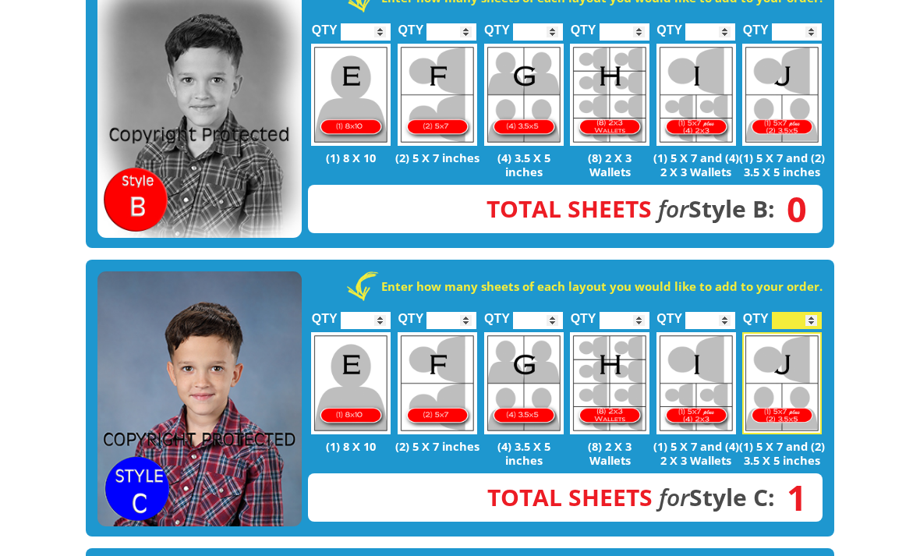
scroll to position [818, 0]
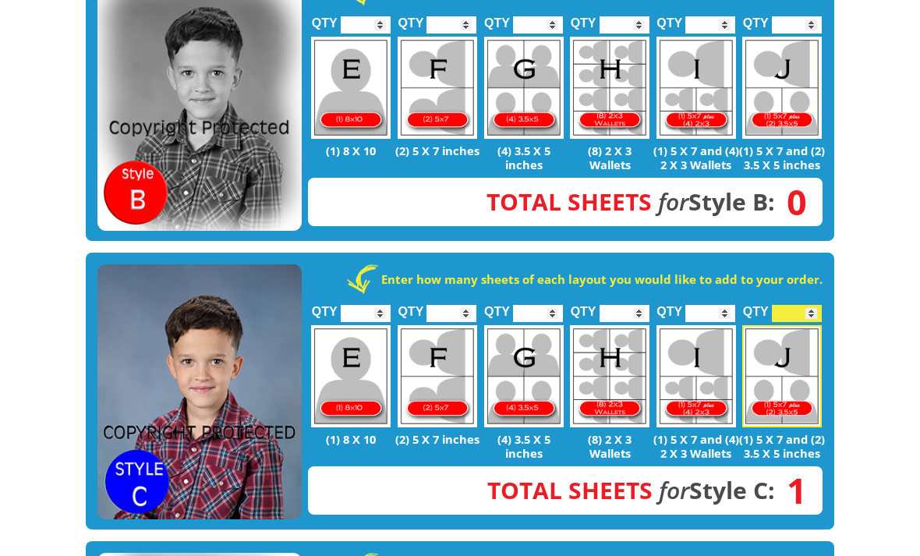
click at [716, 306] on input "*" at bounding box center [710, 314] width 50 height 17
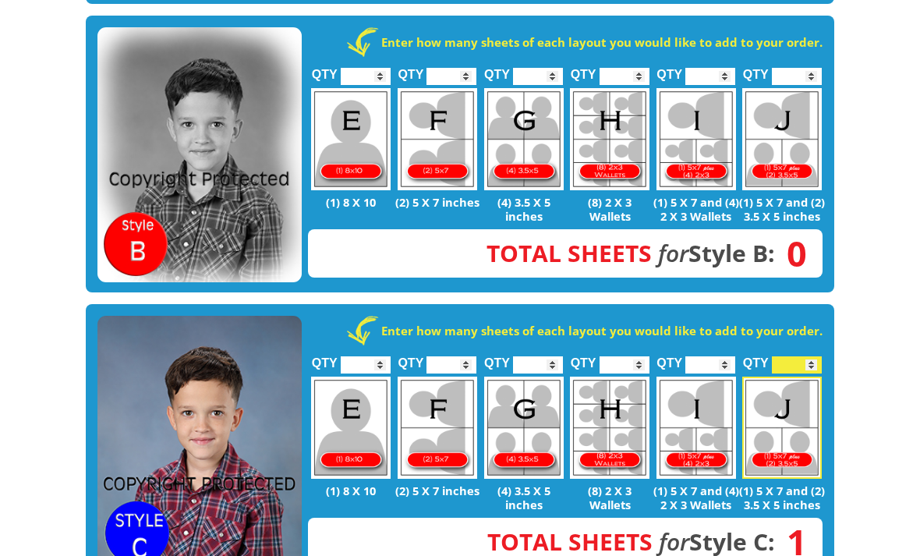
scroll to position [762, 0]
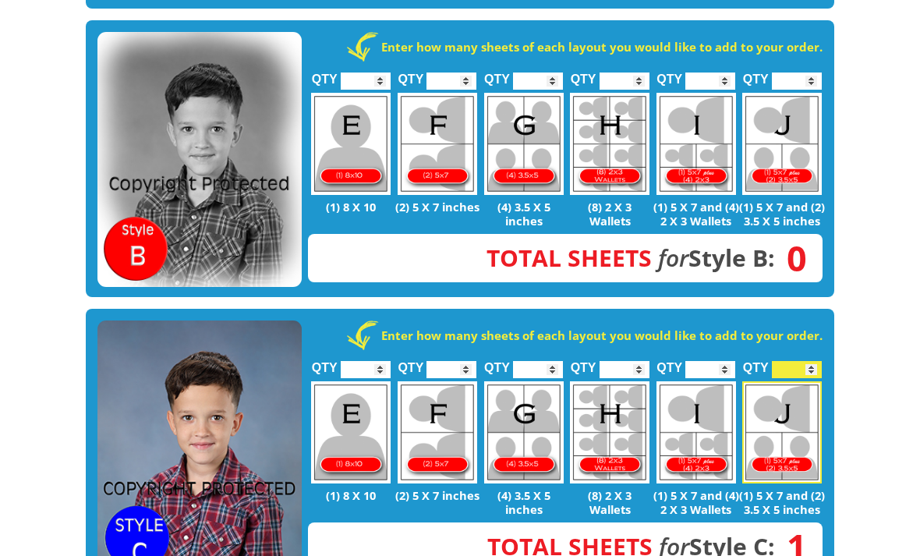
type input "*"
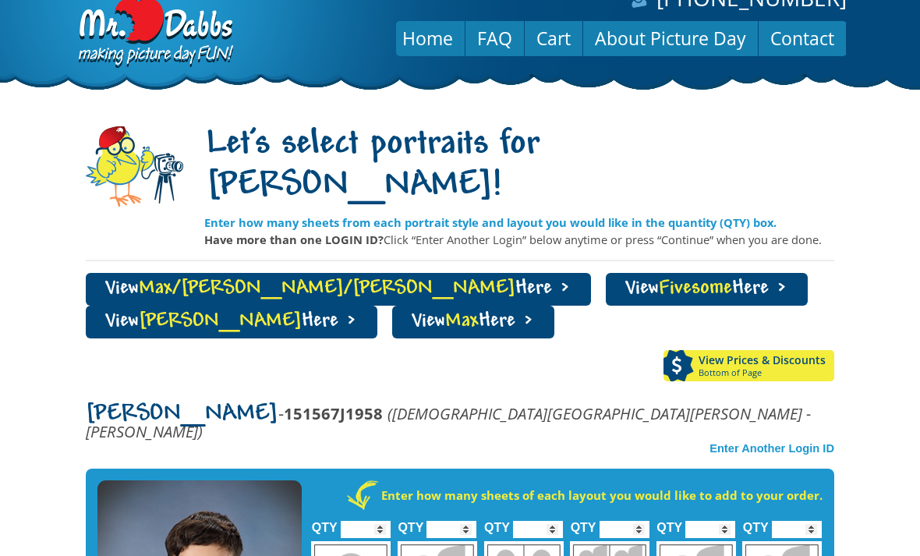
scroll to position [0, 0]
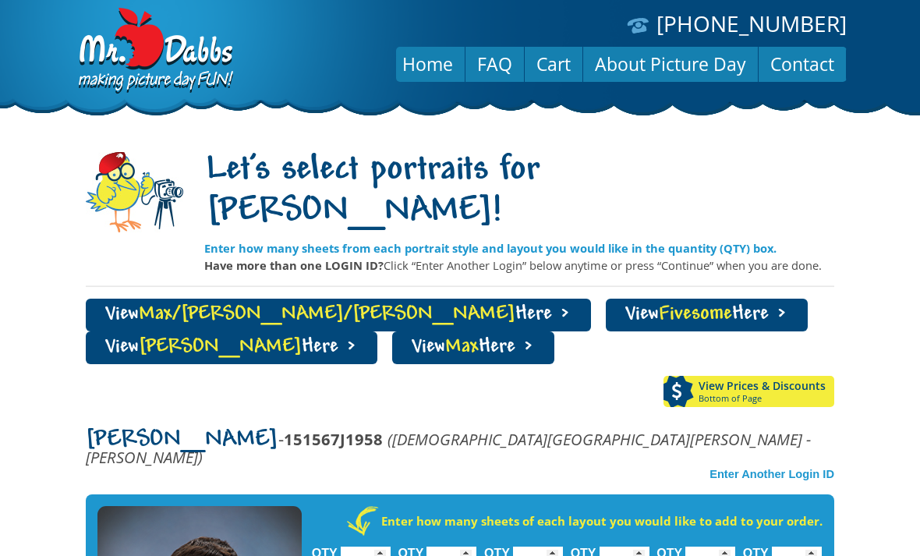
click at [377, 331] on link "View Jolee Here >" at bounding box center [232, 347] width 292 height 33
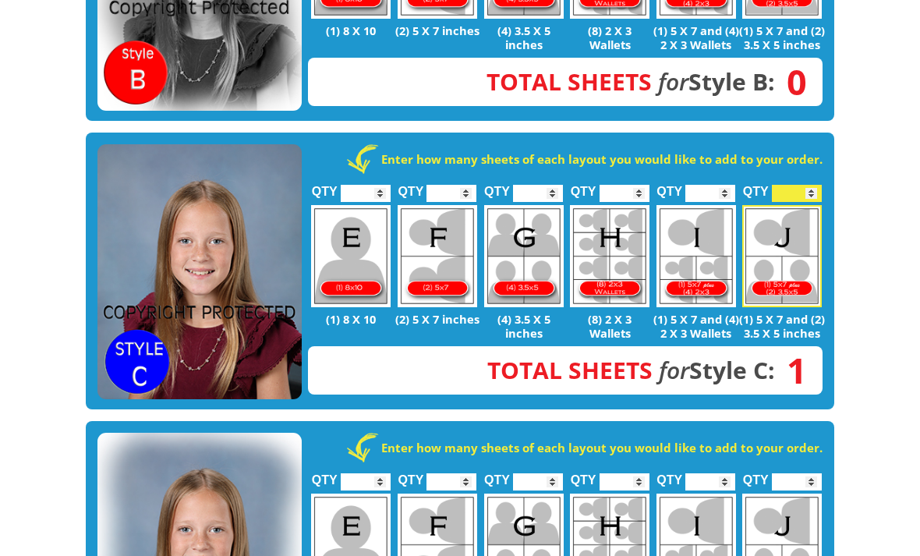
scroll to position [931, 0]
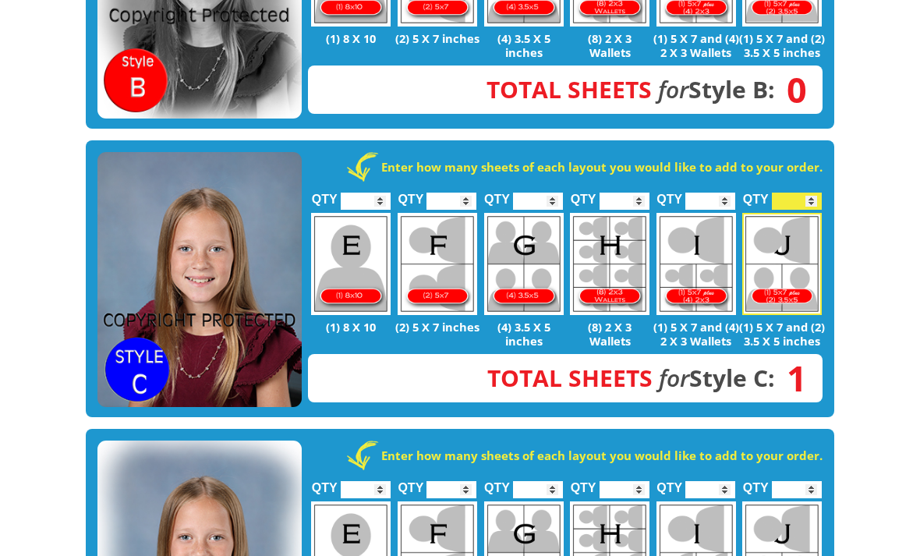
click at [716, 193] on input "*" at bounding box center [710, 201] width 50 height 17
type input "*"
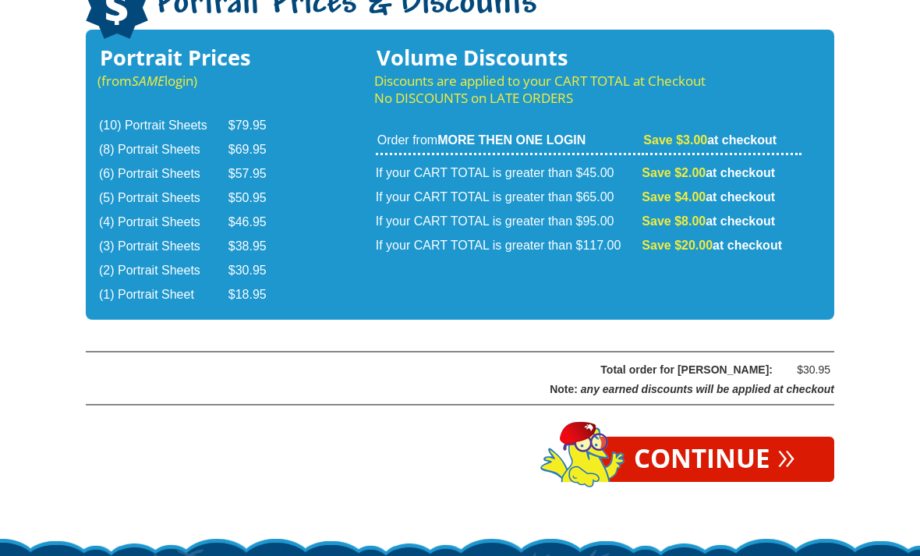
scroll to position [2725, 0]
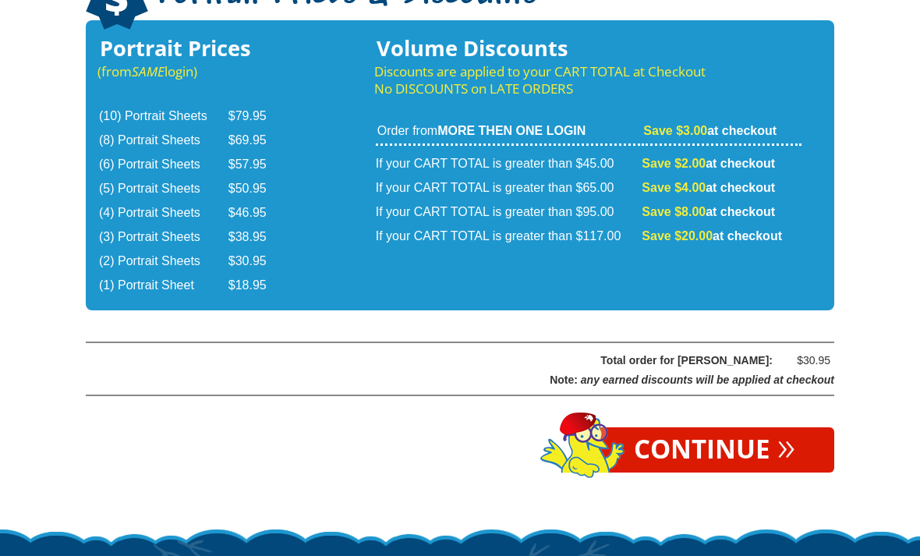
click at [719, 427] on link "Continue »" at bounding box center [714, 449] width 239 height 45
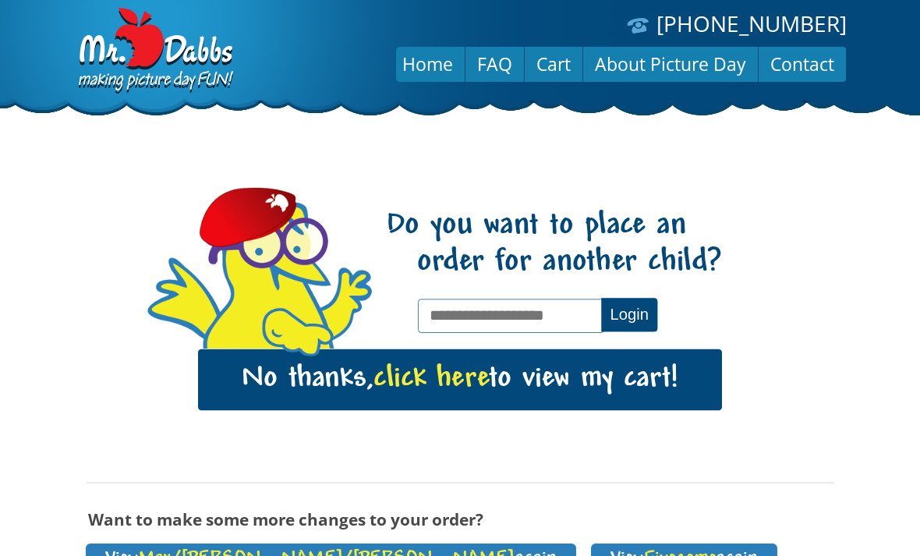
click at [457, 391] on span "click here" at bounding box center [430, 379] width 115 height 32
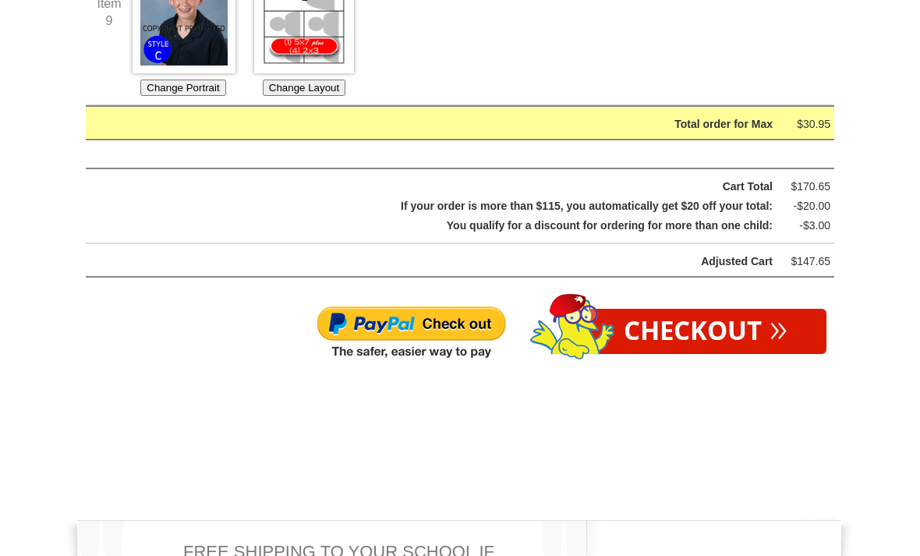
scroll to position [2382, 0]
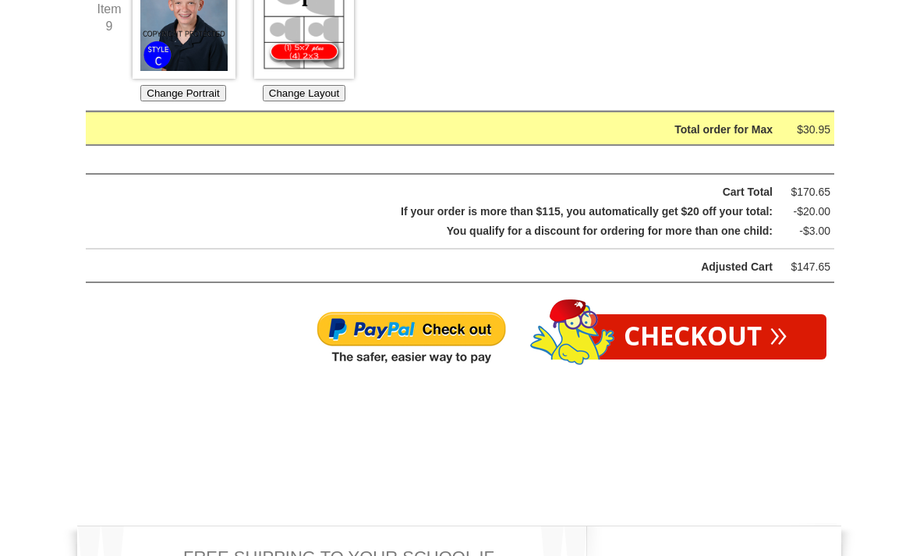
click at [772, 324] on span "»" at bounding box center [778, 332] width 18 height 17
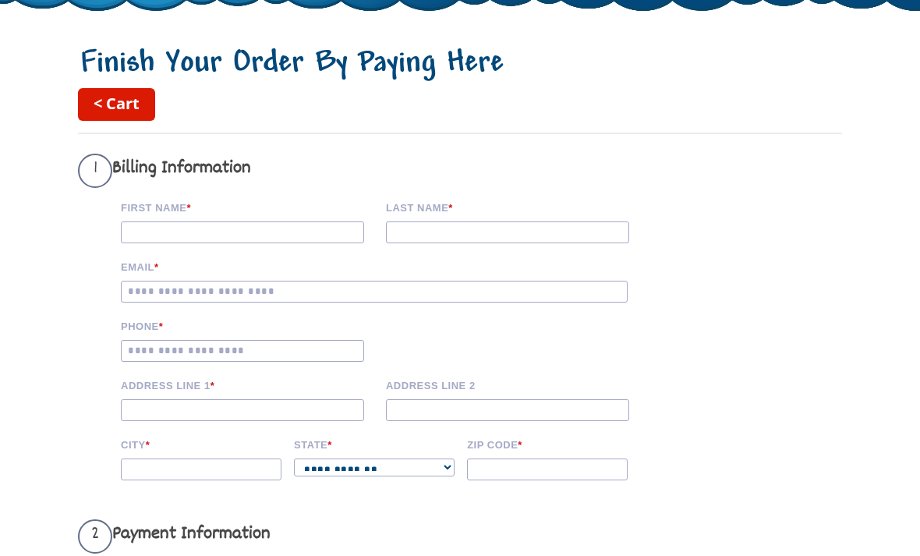
scroll to position [113, 0]
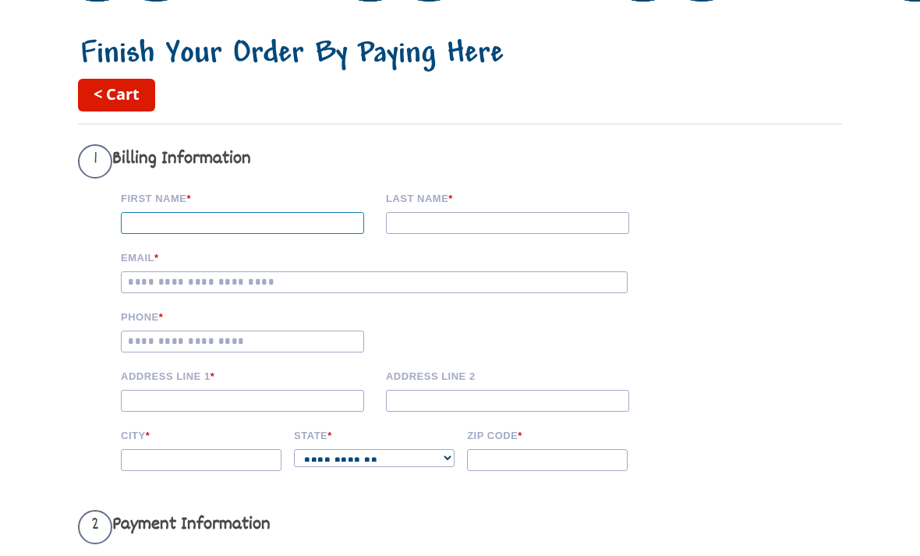
click at [175, 224] on input "First Name *" at bounding box center [242, 224] width 243 height 22
type input "*******"
type input "*"
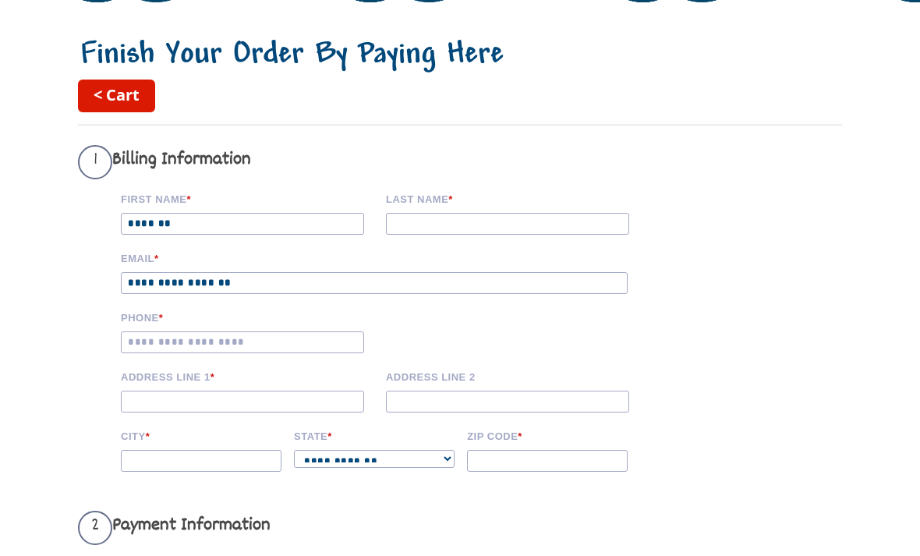
type input "**********"
click at [423, 228] on input "Last name *" at bounding box center [507, 224] width 243 height 22
type input "*****"
click at [177, 346] on input "Phone *" at bounding box center [242, 342] width 243 height 22
type input "**********"
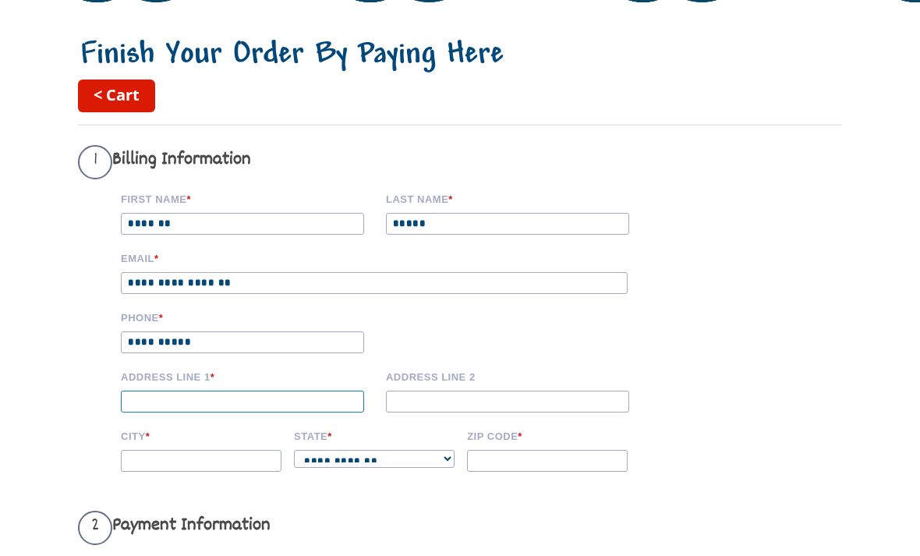
click at [150, 412] on input "Address Line 1 *" at bounding box center [242, 402] width 243 height 22
click at [163, 412] on input "Address Line 1 *" at bounding box center [242, 402] width 243 height 22
type input "**********"
click at [189, 472] on input "City *" at bounding box center [201, 461] width 161 height 22
click at [172, 472] on input "City *" at bounding box center [201, 461] width 161 height 22
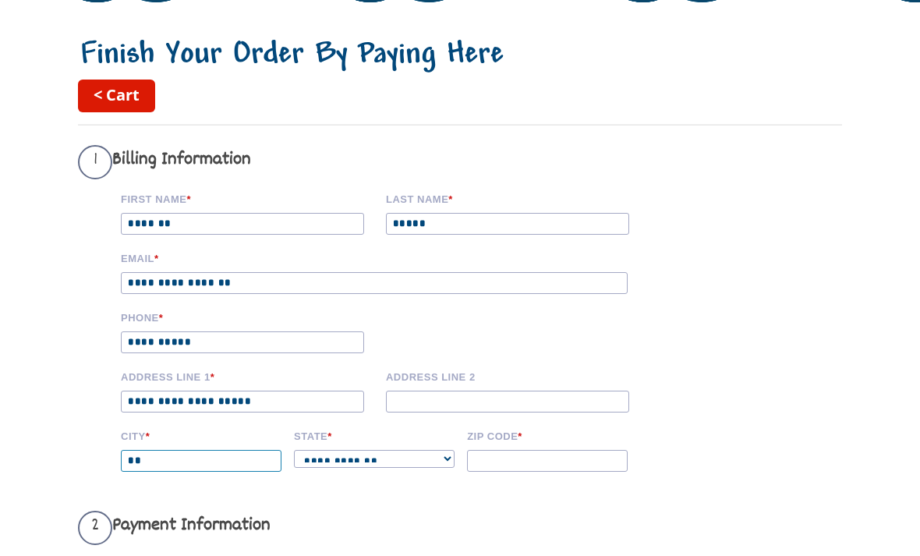
type input "*"
type input "********"
click at [341, 468] on select "**********" at bounding box center [374, 459] width 161 height 18
select select "**"
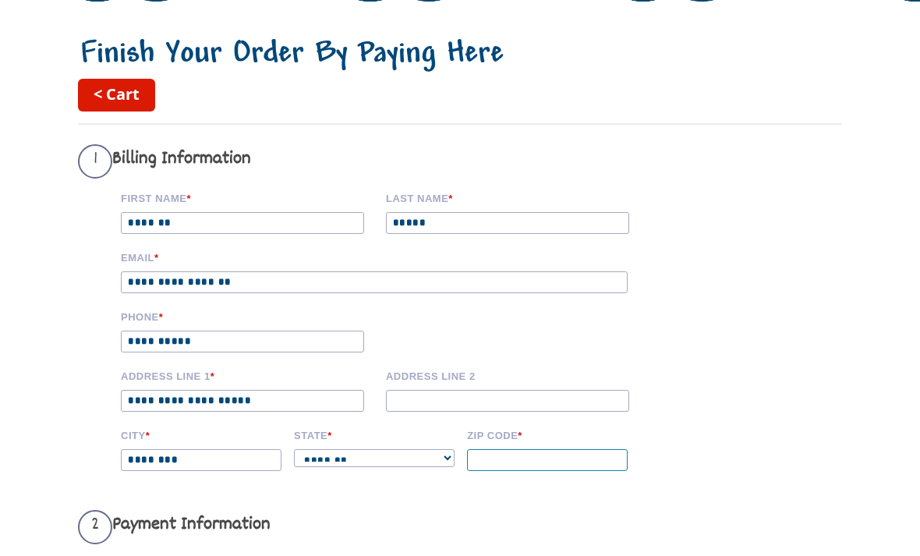
click at [505, 469] on input "Zip code *" at bounding box center [547, 460] width 161 height 22
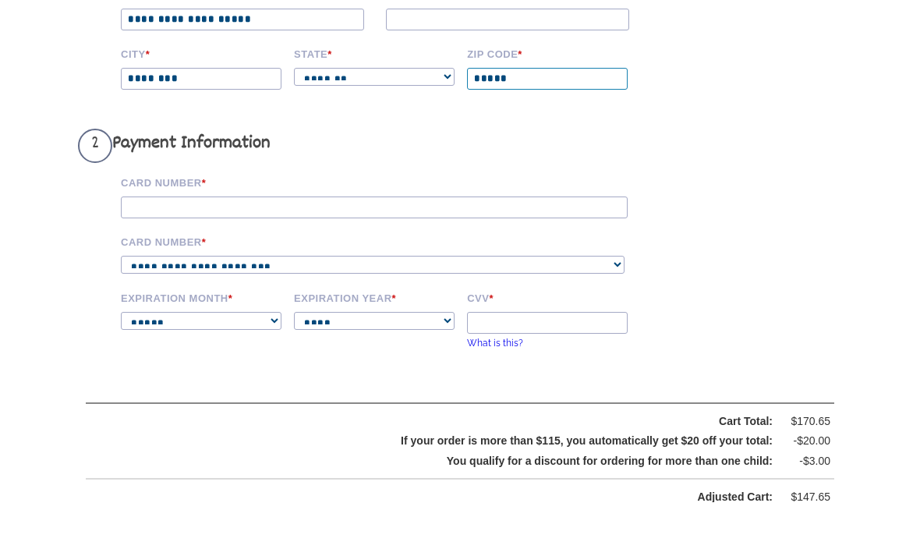
scroll to position [465, 0]
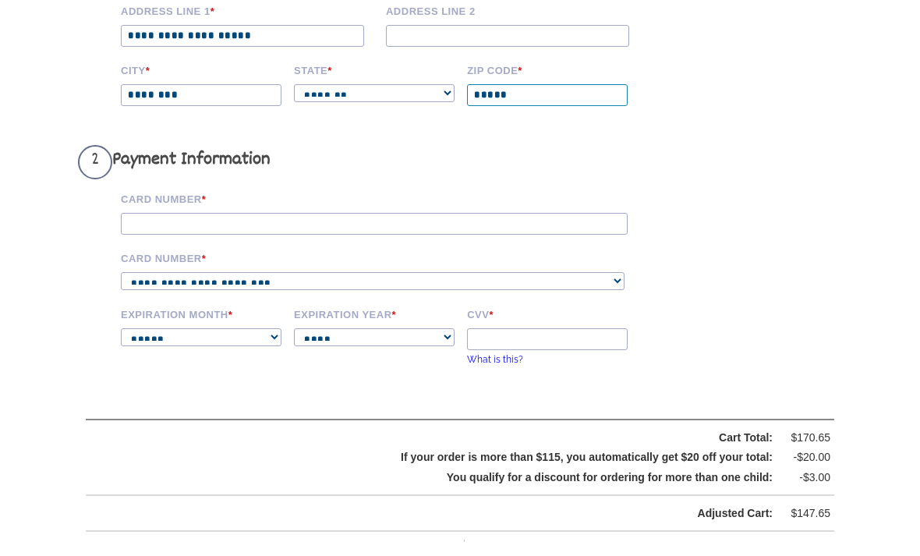
type input "*****"
click at [169, 228] on input "Card Number *" at bounding box center [374, 238] width 507 height 22
type input "**********"
click at [158, 297] on select "**********" at bounding box center [373, 295] width 504 height 18
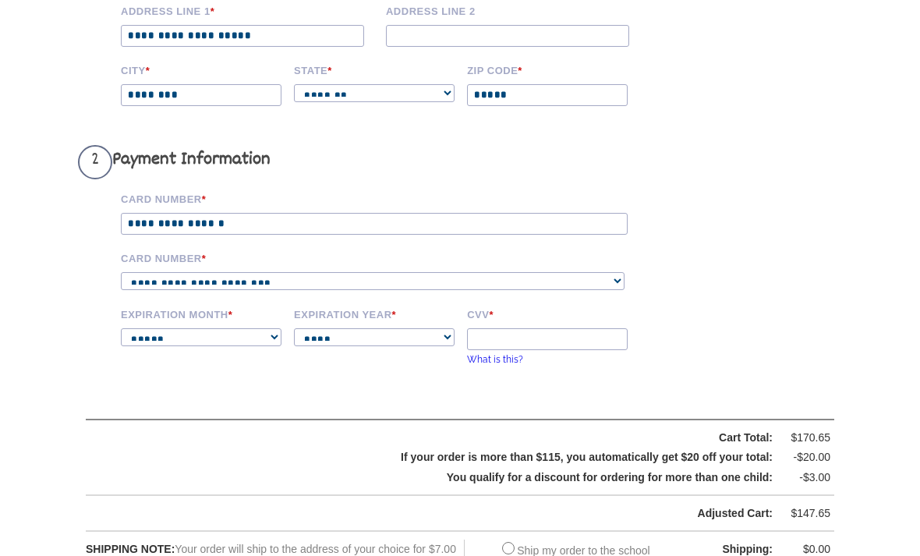
select select "**********"
click at [194, 346] on select "**********" at bounding box center [201, 337] width 161 height 18
select select "**"
click at [337, 346] on select "**** **** **** **** **** **** **** **** **** ****" at bounding box center [374, 337] width 161 height 18
select select "****"
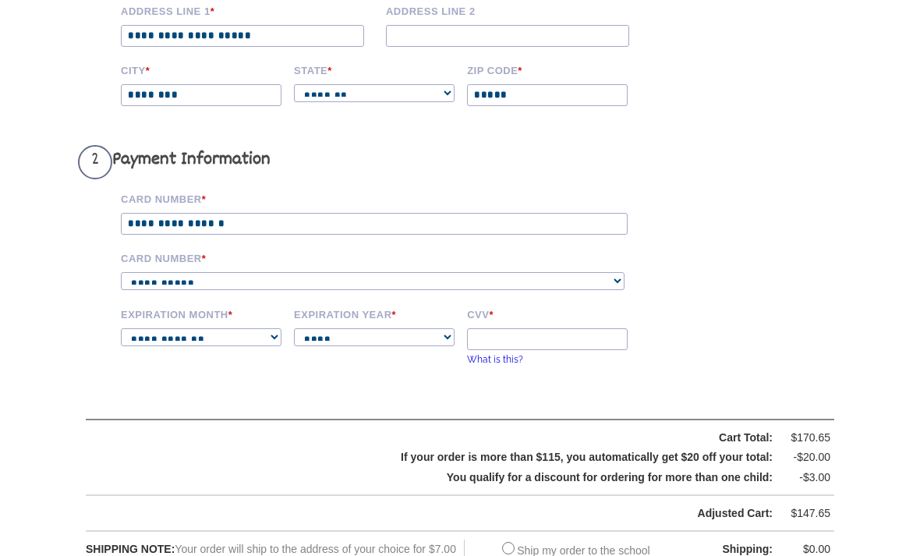
click at [505, 350] on input "CVV *" at bounding box center [547, 339] width 161 height 22
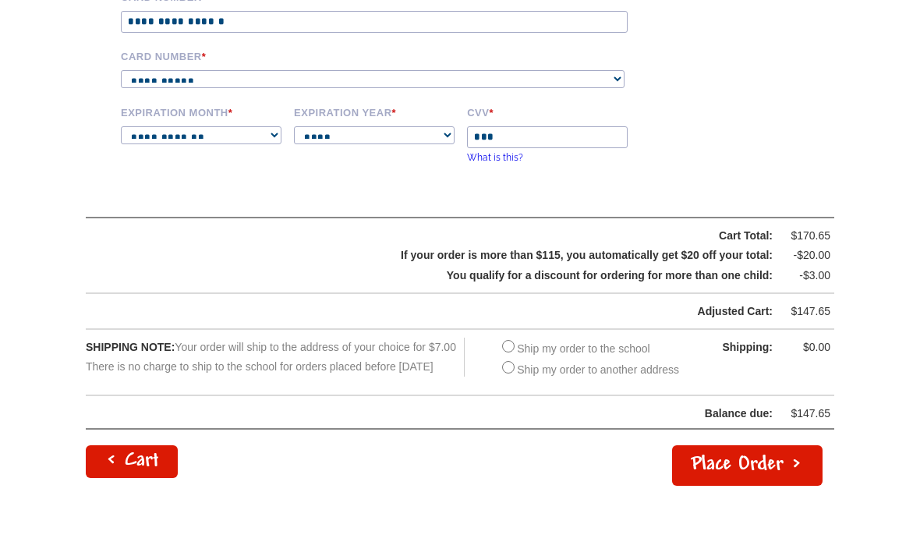
scroll to position [629, 0]
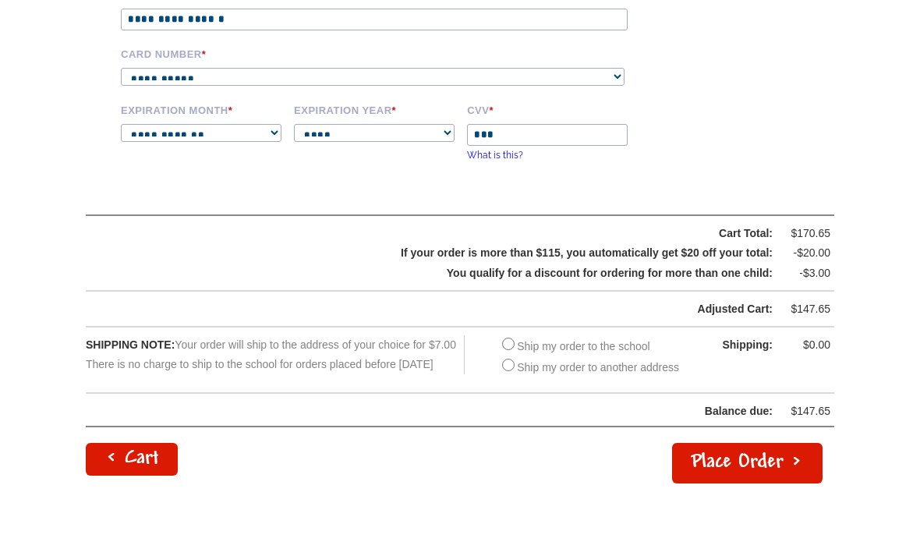
type input "***"
click at [707, 497] on button "Place Order >" at bounding box center [747, 517] width 150 height 41
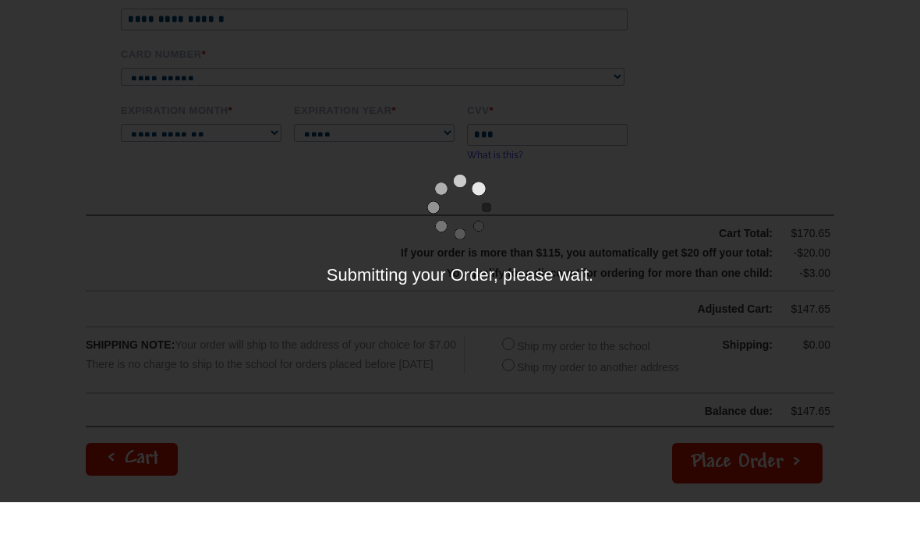
scroll to position [684, 0]
